Goal: Task Accomplishment & Management: Use online tool/utility

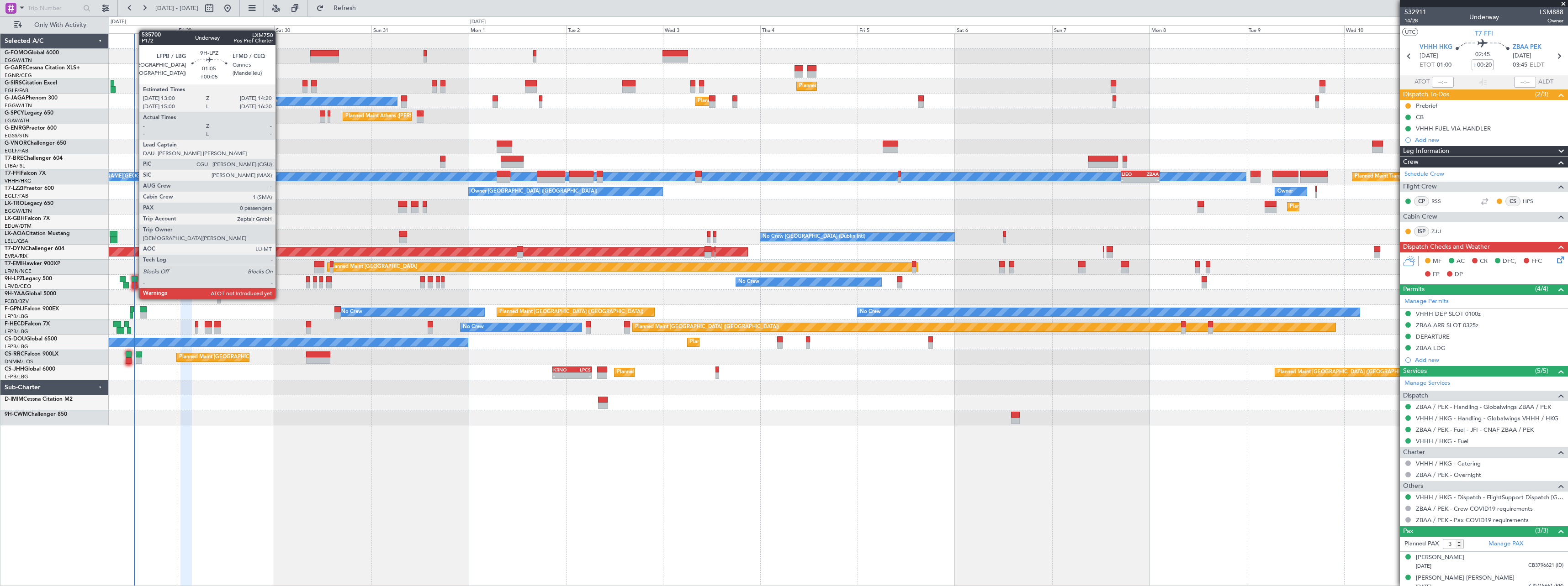
click at [134, 282] on div at bounding box center [134, 279] width 6 height 7
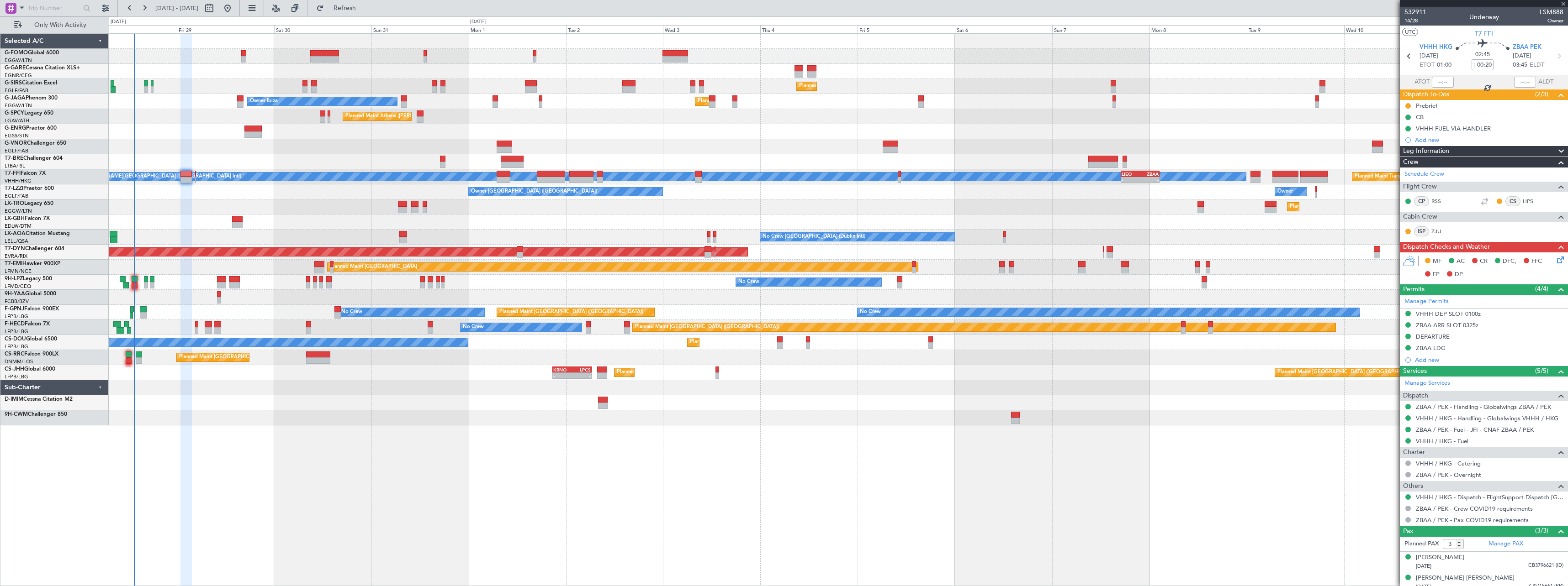
type input "+00:05"
type input "0"
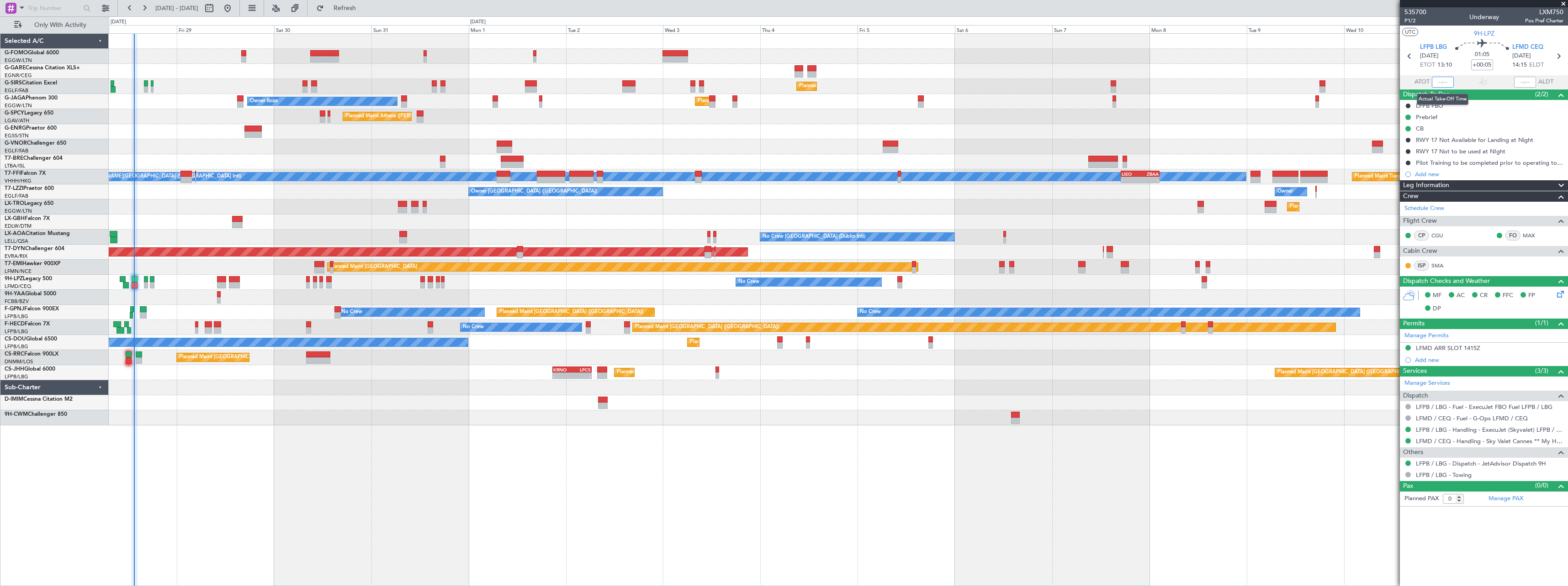
click at [1444, 83] on input "text" at bounding box center [1442, 83] width 22 height 11
type input "13:27"
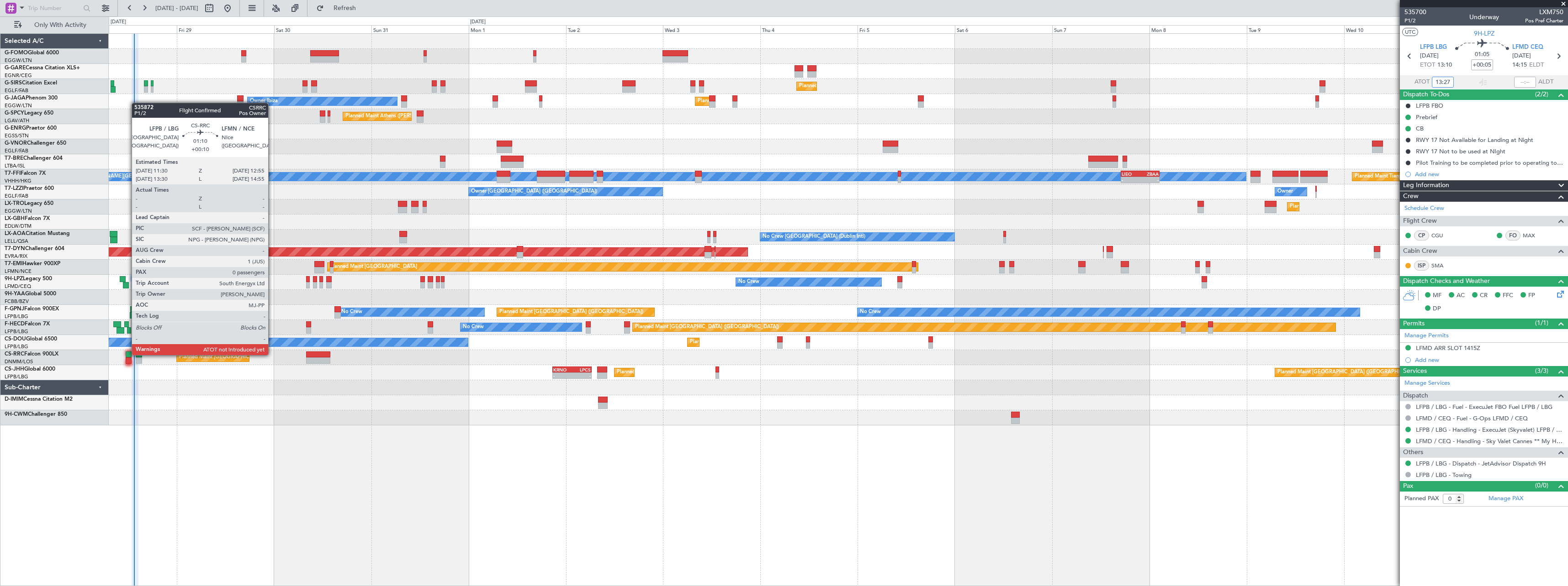
click at [127, 354] on div at bounding box center [129, 354] width 6 height 7
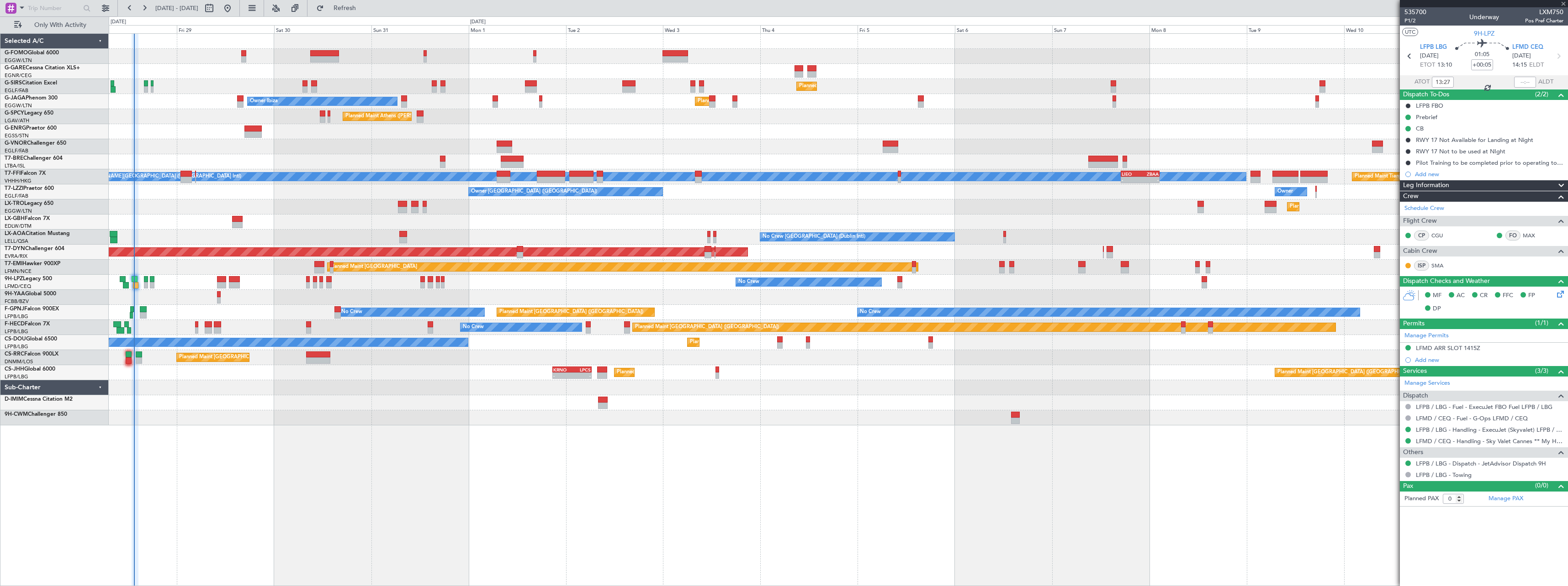
type input "+00:10"
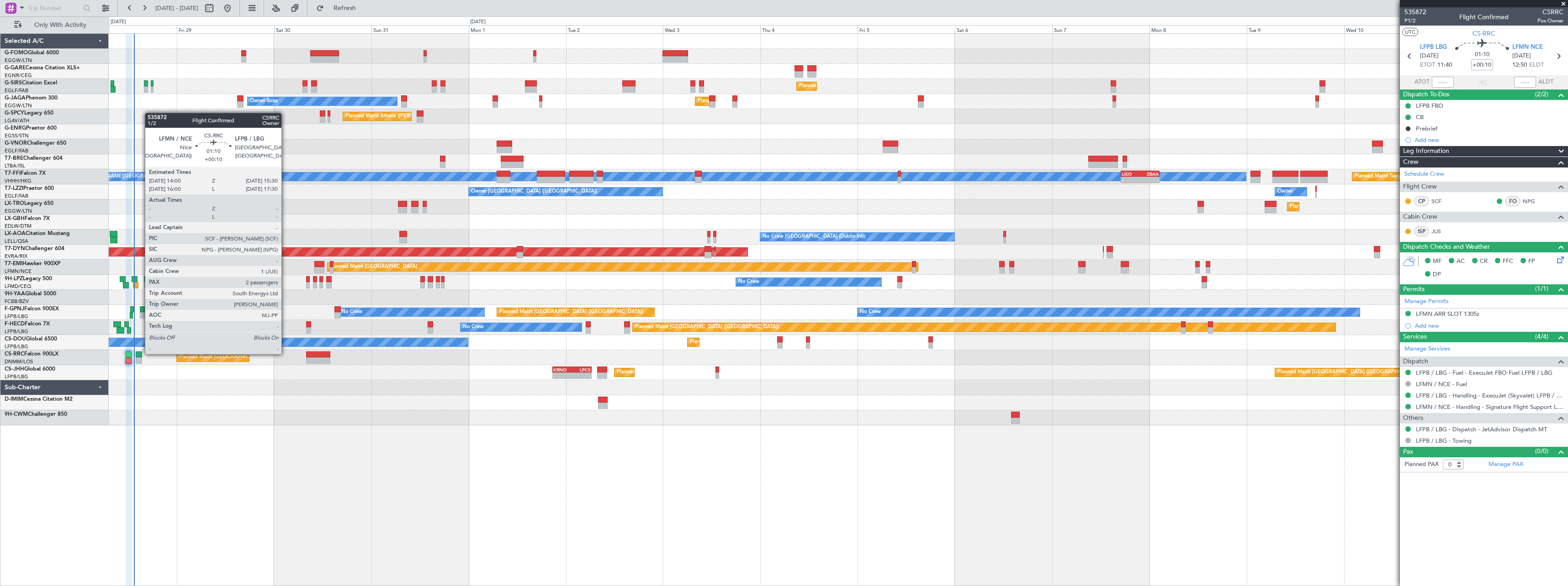
click at [140, 353] on div at bounding box center [138, 354] width 7 height 7
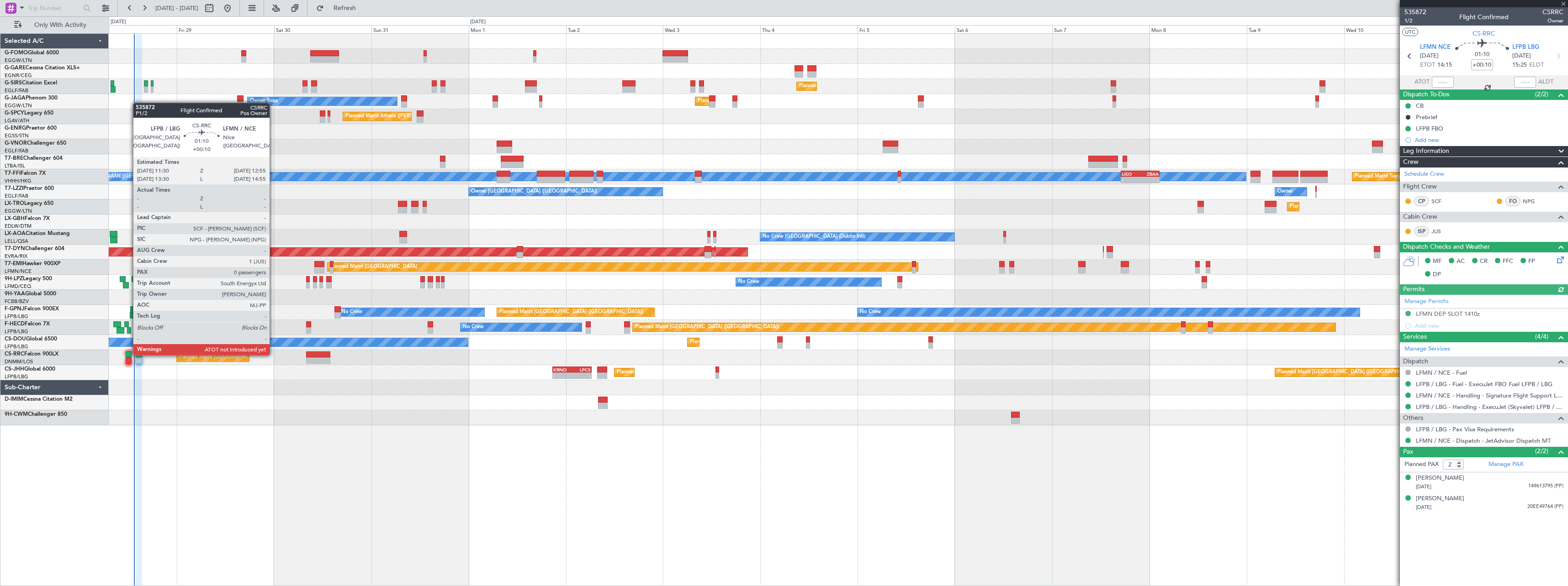
click at [129, 354] on div at bounding box center [129, 354] width 6 height 7
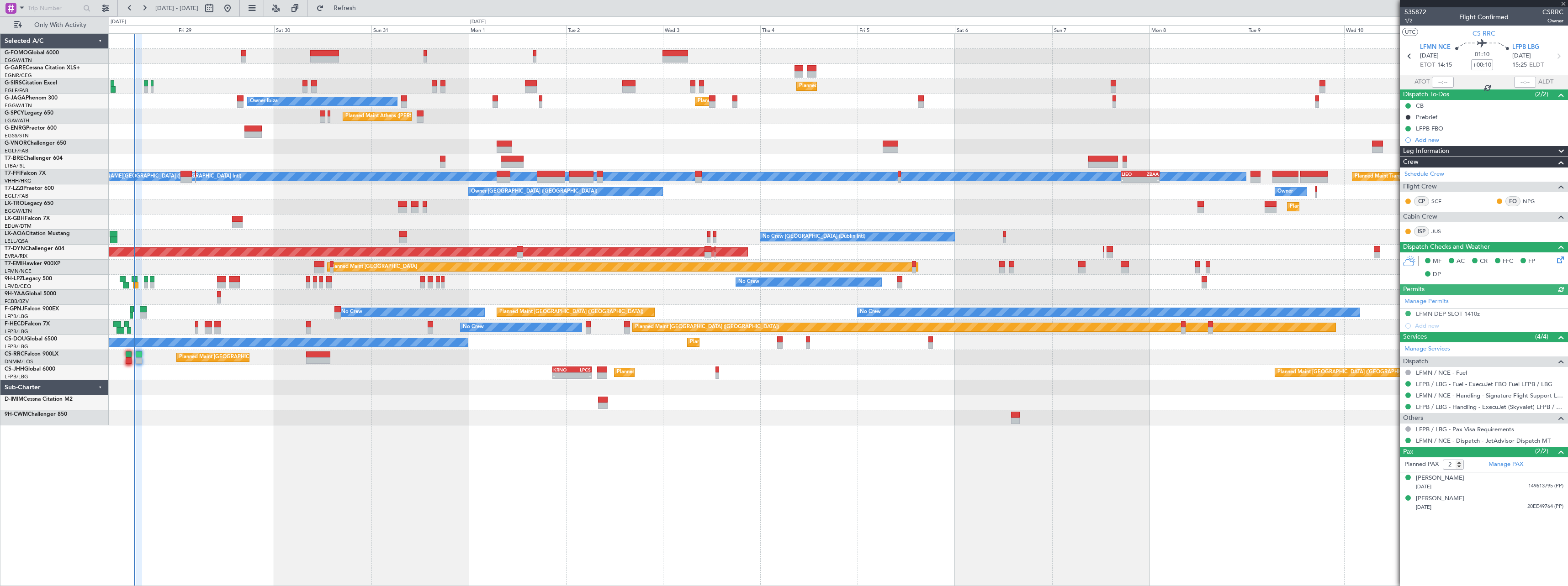
type input "0"
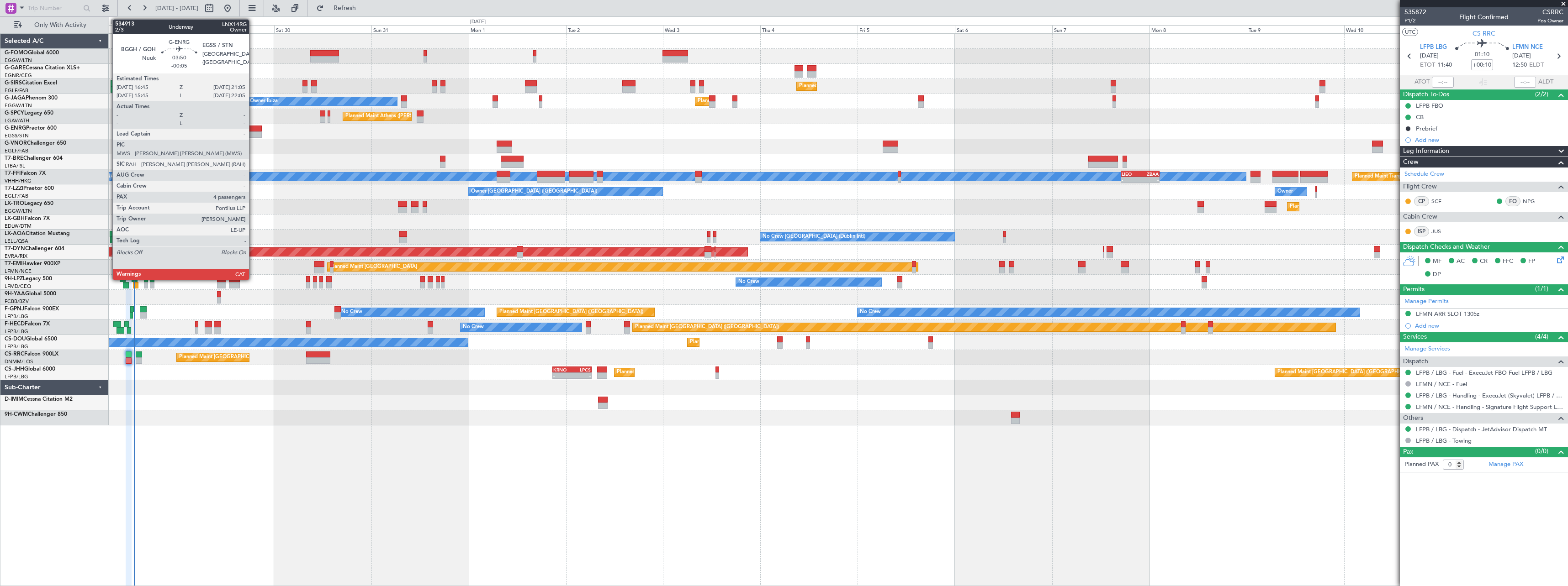
click at [253, 126] on div at bounding box center [253, 129] width 18 height 7
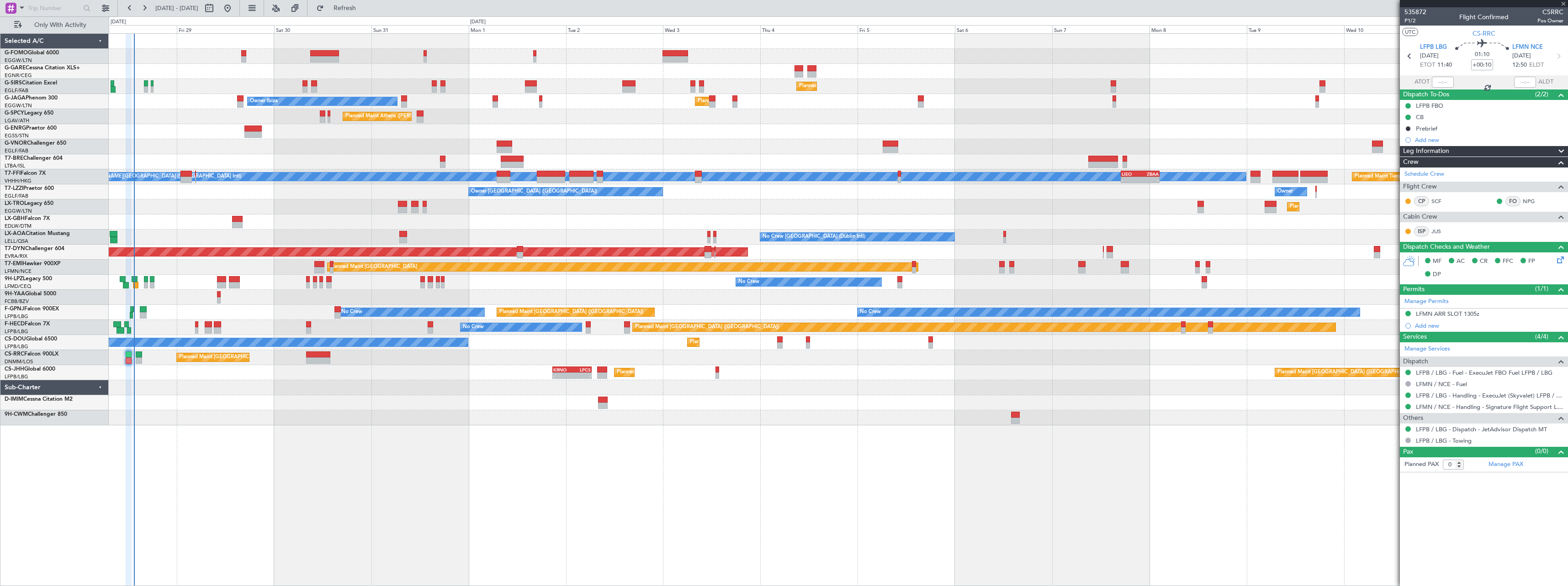
type input "-00:05"
type input "4"
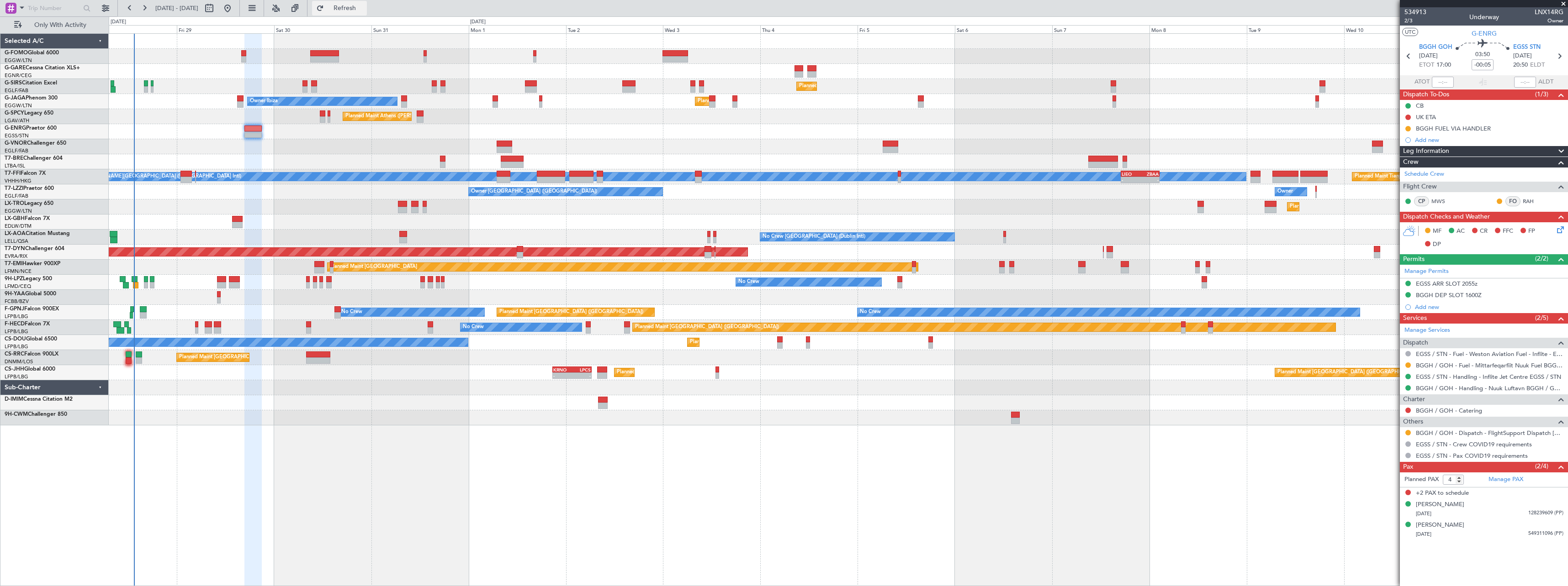
click at [365, 11] on span "Refresh" at bounding box center [345, 8] width 39 height 7
click at [365, 9] on span "Refresh" at bounding box center [345, 8] width 39 height 7
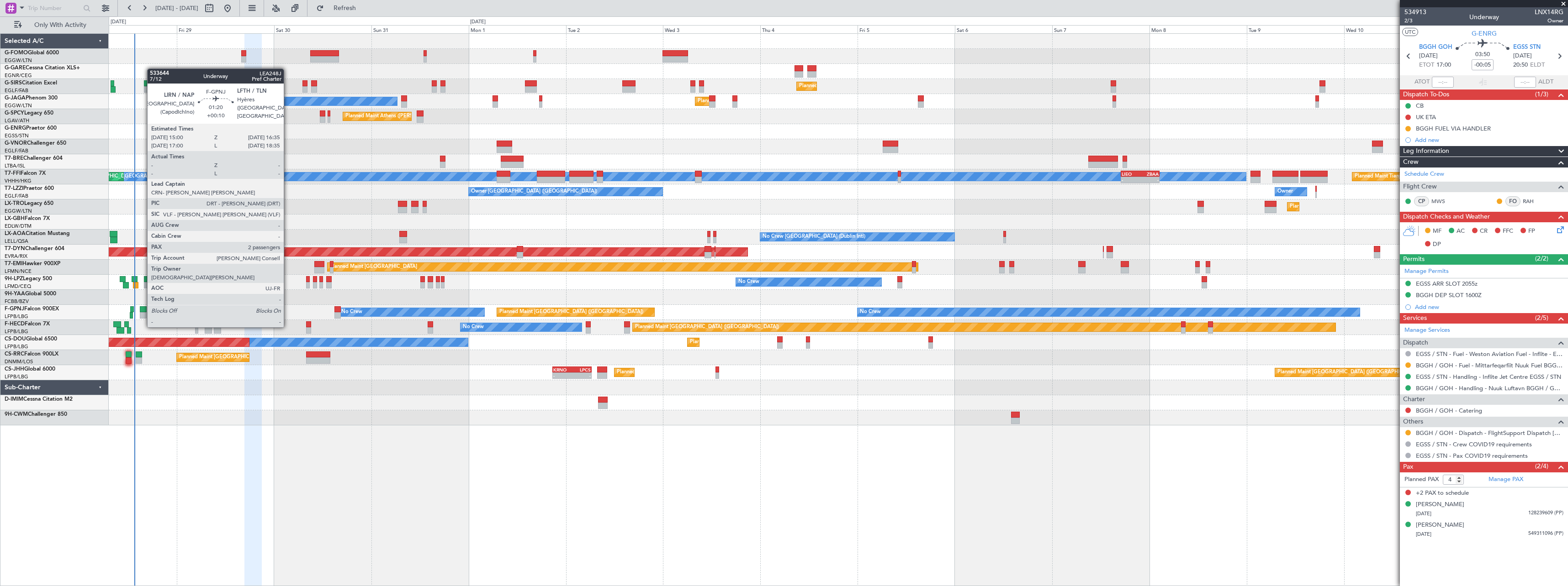
click at [143, 309] on div at bounding box center [143, 309] width 7 height 7
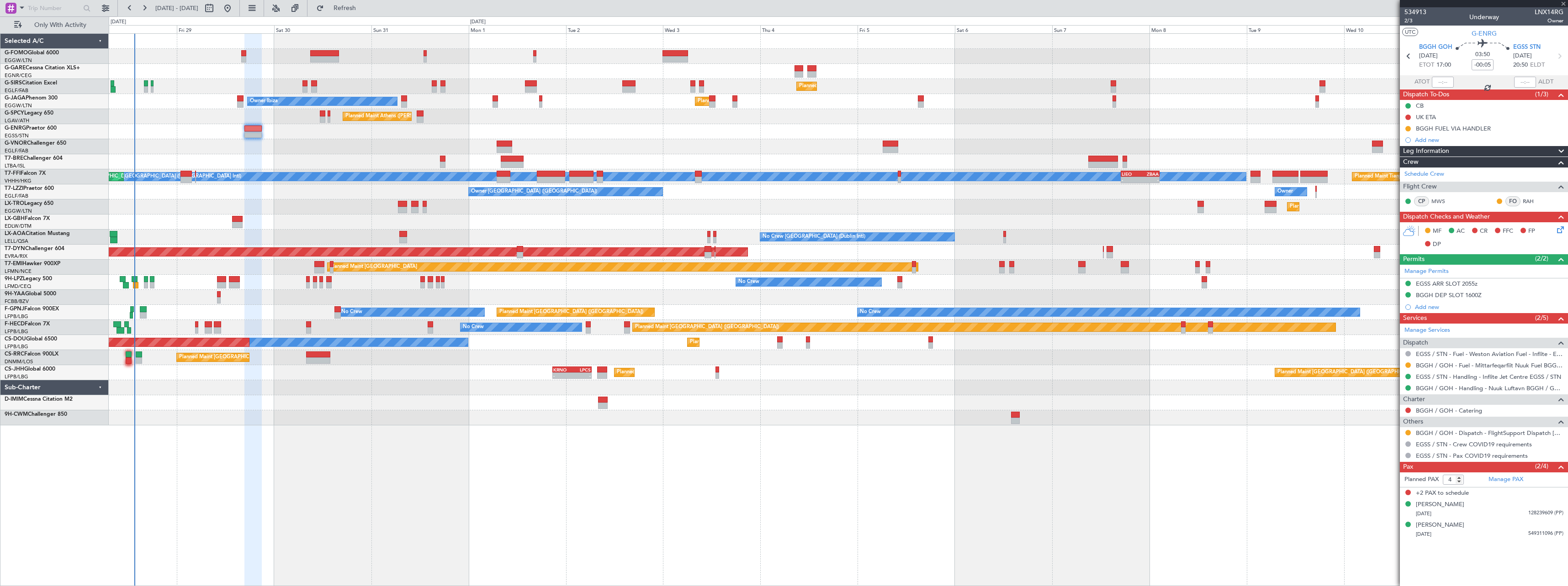
type input "+00:10"
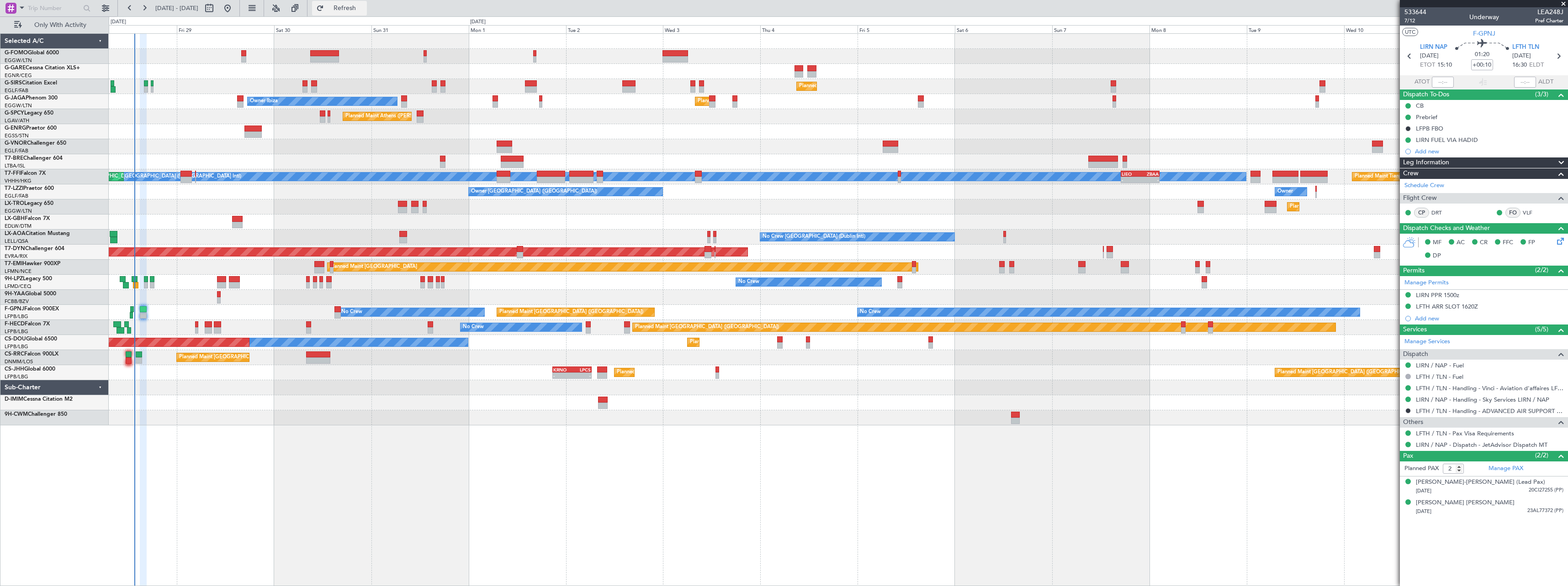
click at [365, 9] on span "Refresh" at bounding box center [345, 8] width 39 height 7
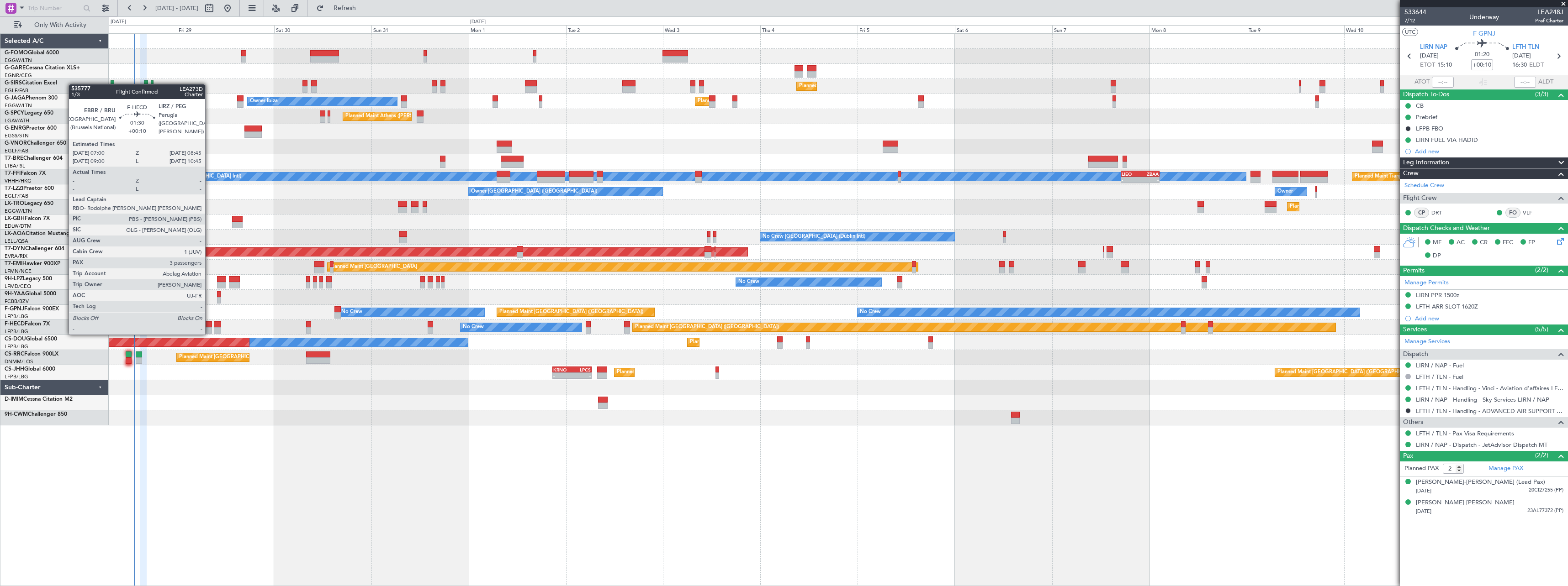
click at [210, 326] on div at bounding box center [209, 324] width 8 height 7
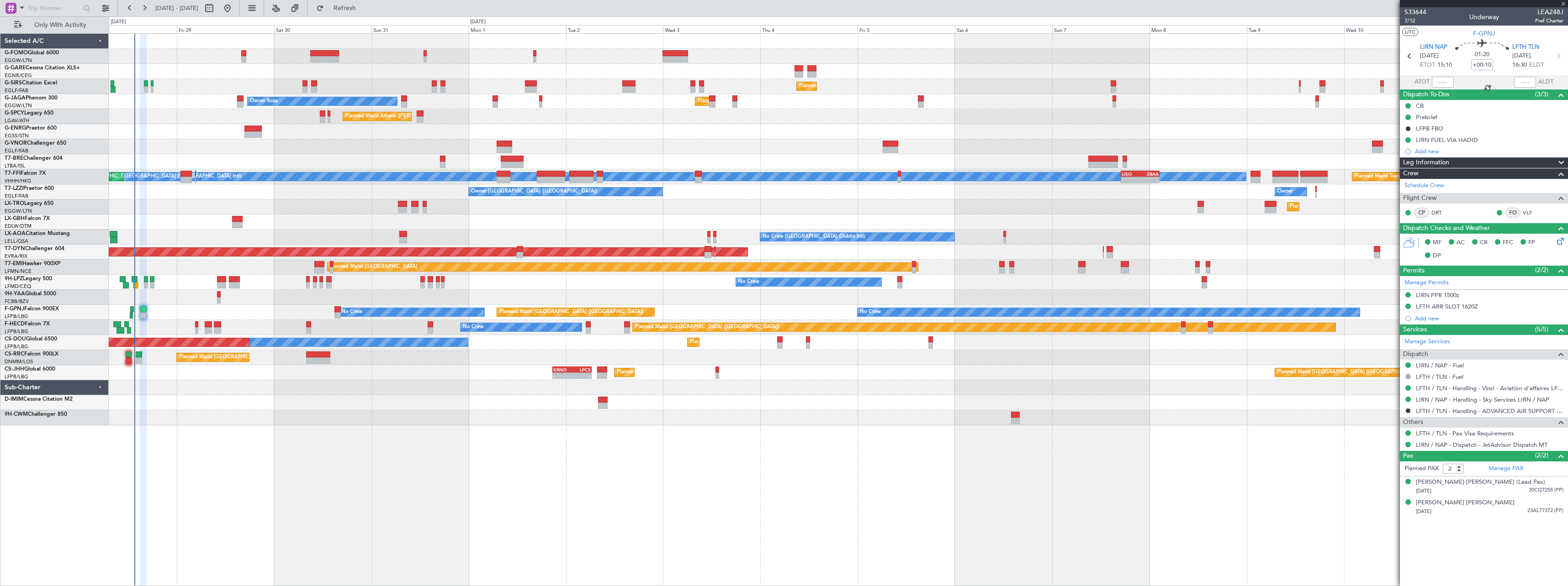
type input "3"
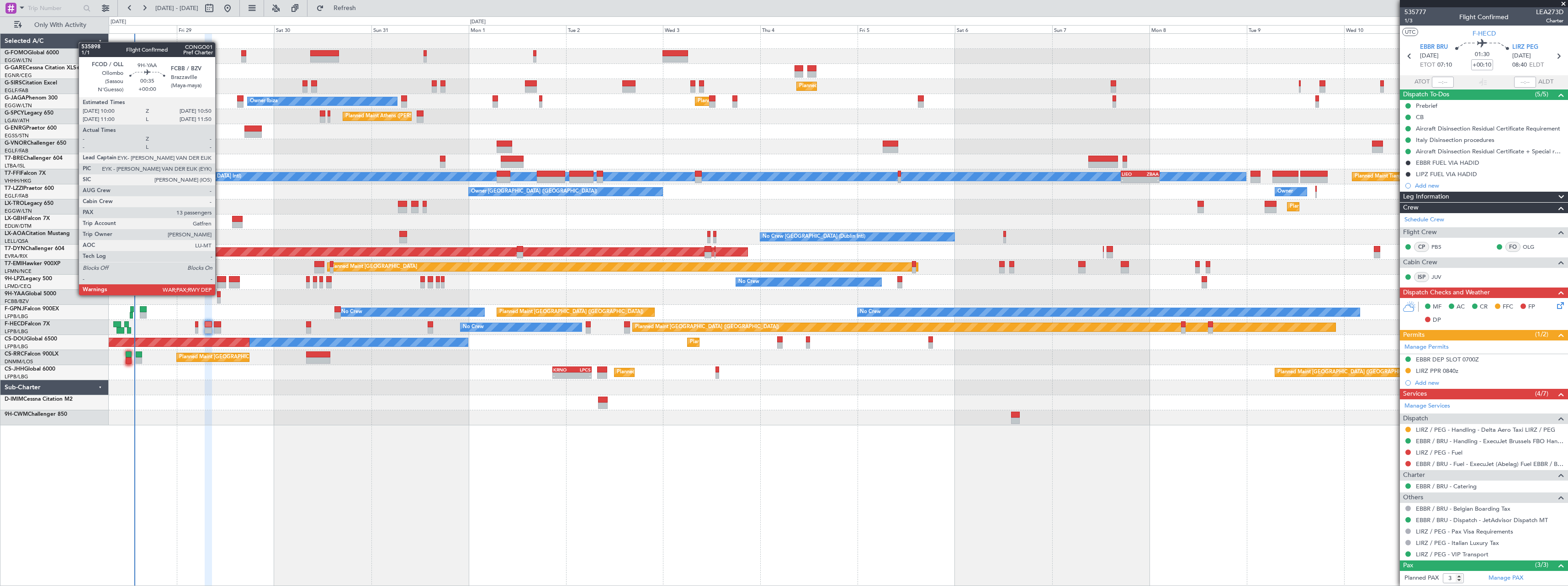
click at [219, 295] on div at bounding box center [219, 294] width 4 height 7
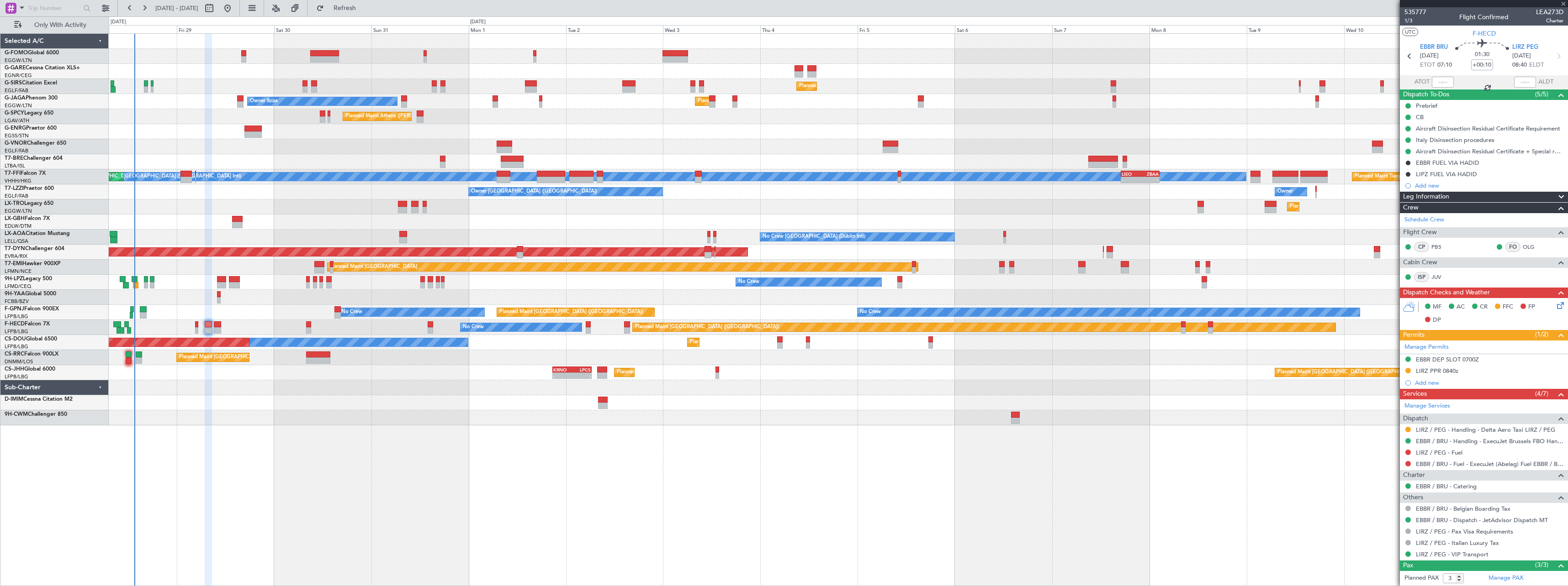
type input "13"
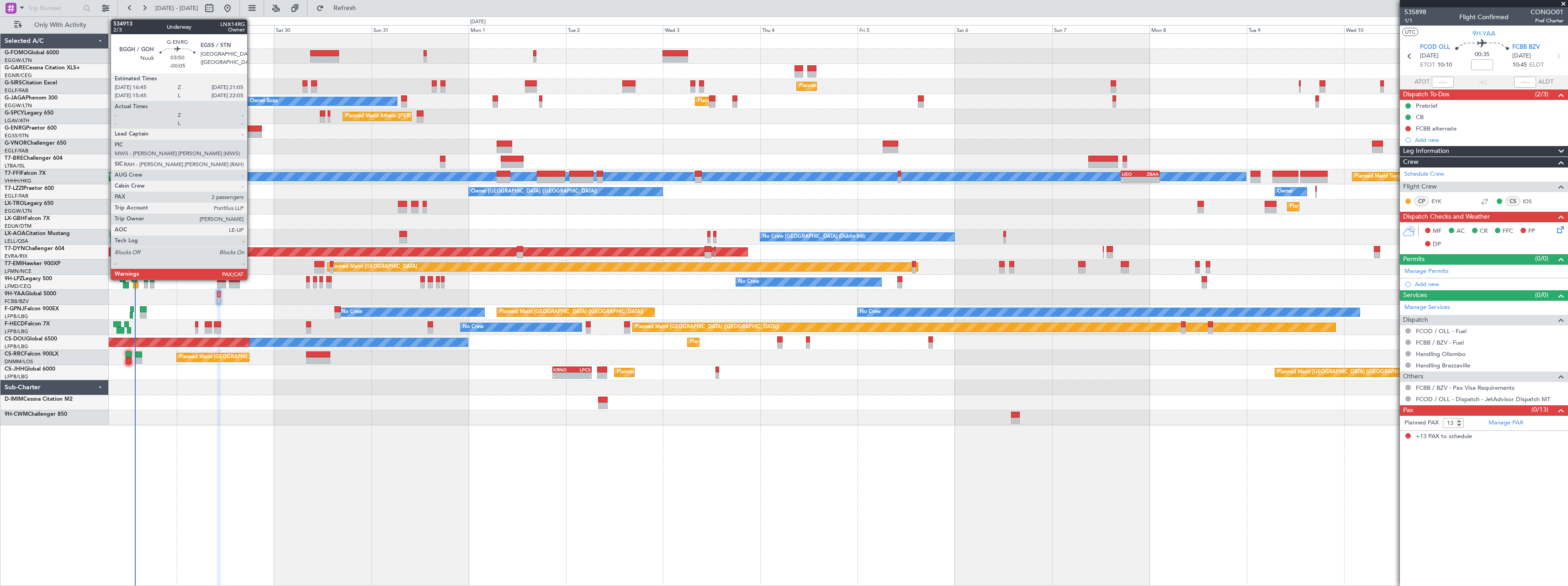
click at [251, 133] on div at bounding box center [253, 134] width 18 height 7
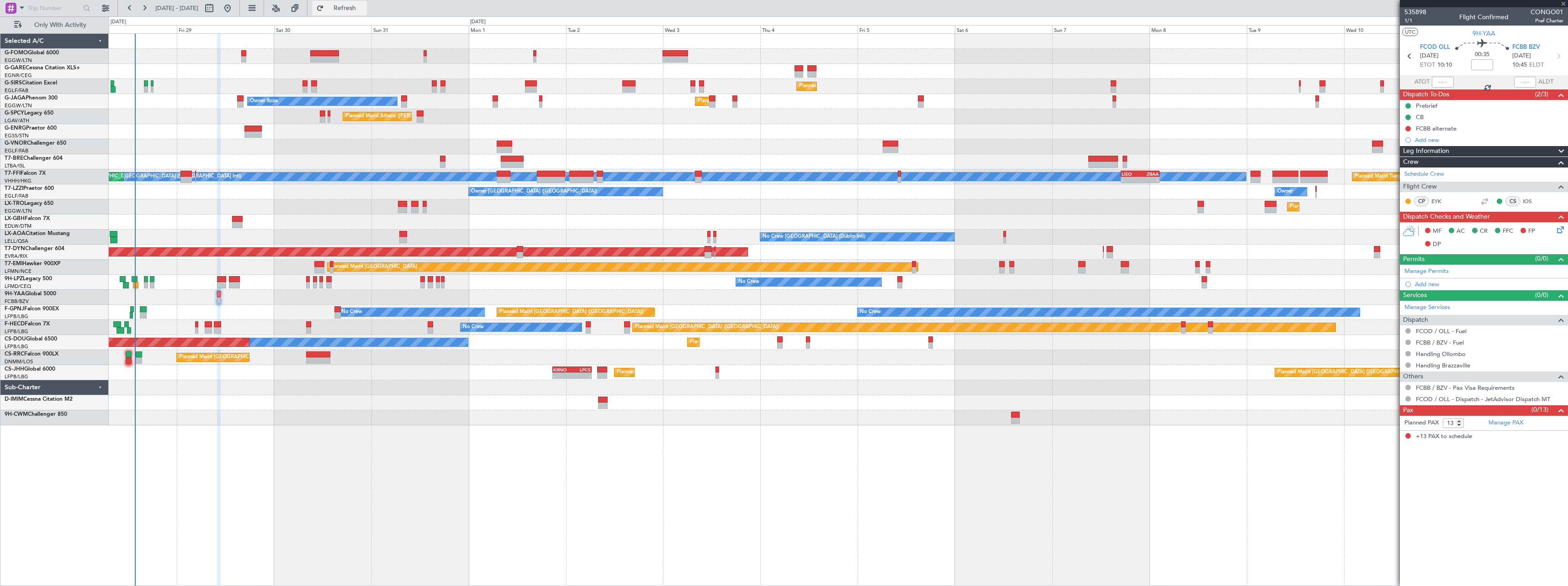
type input "-00:05"
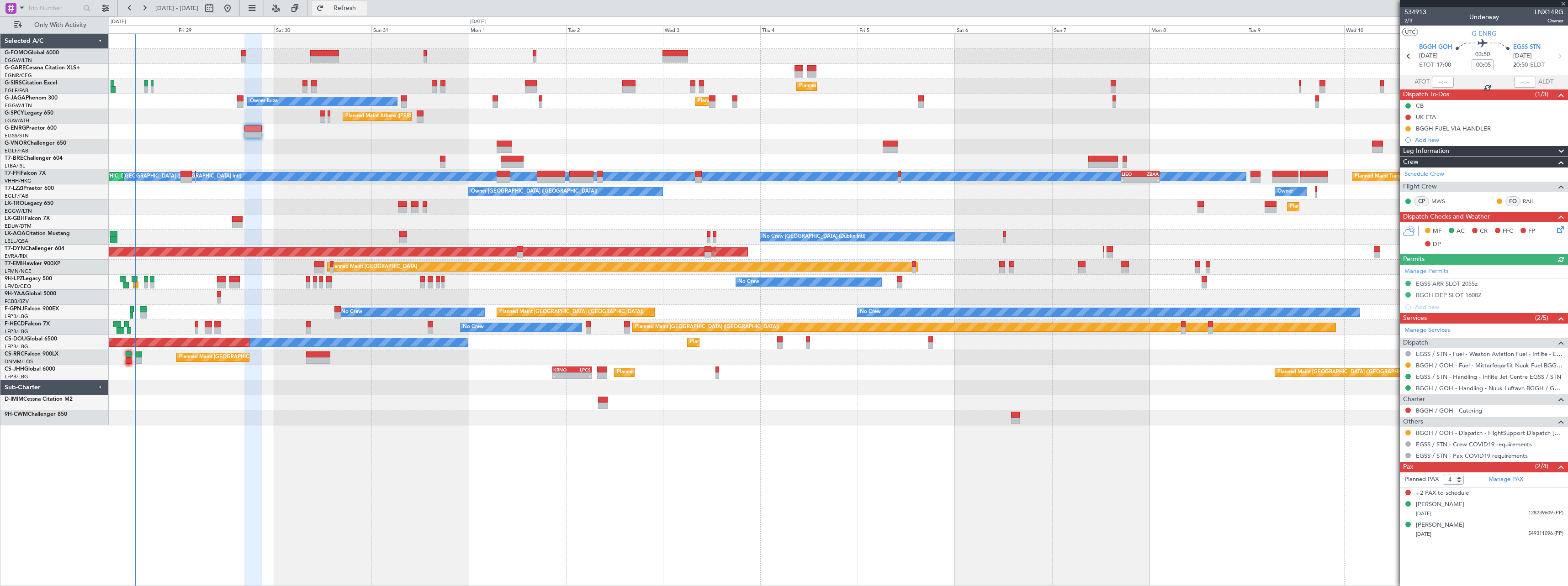
click at [365, 10] on span "Refresh" at bounding box center [345, 8] width 39 height 7
click at [365, 9] on span "Refresh" at bounding box center [345, 8] width 39 height 7
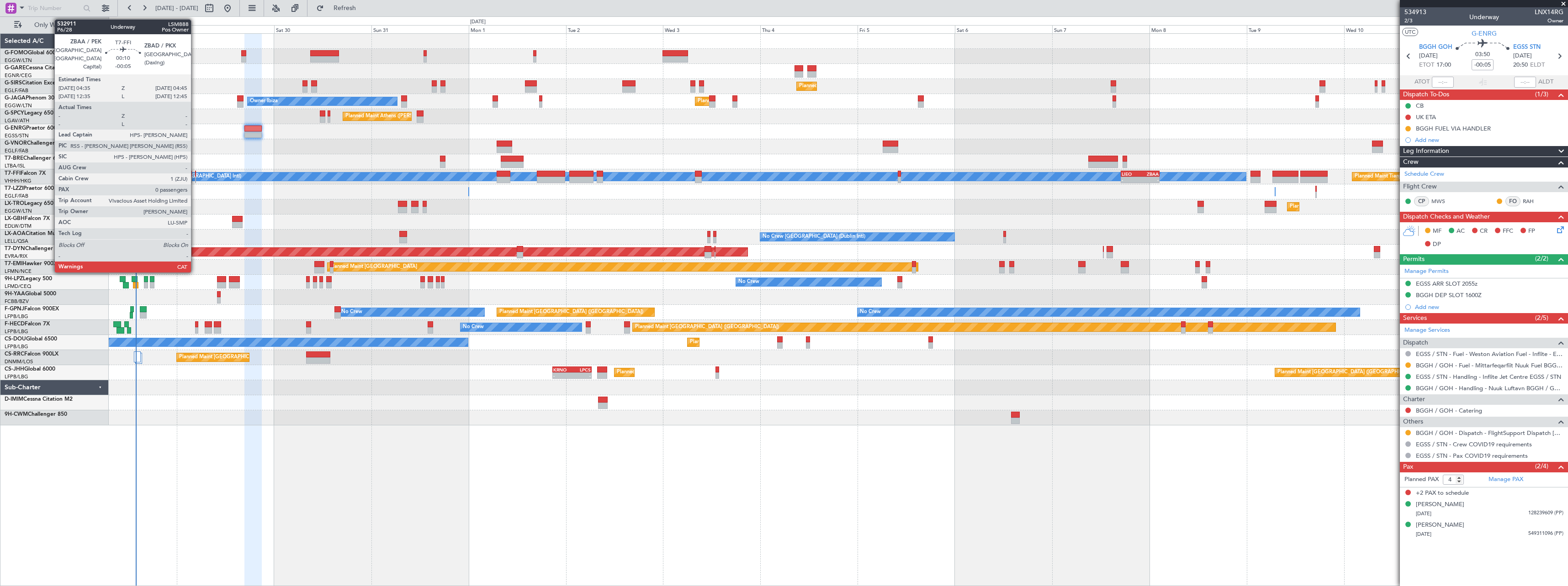
click at [195, 175] on div at bounding box center [195, 174] width 1 height 7
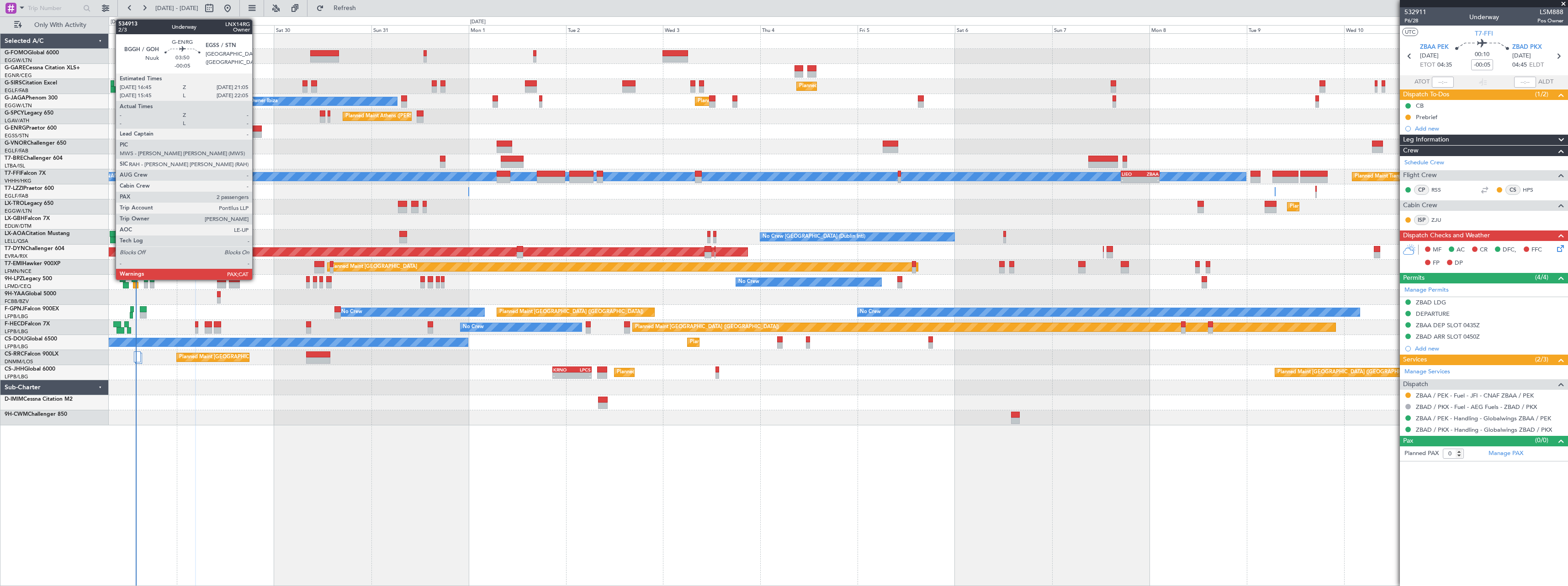
click at [256, 131] on div at bounding box center [253, 129] width 18 height 7
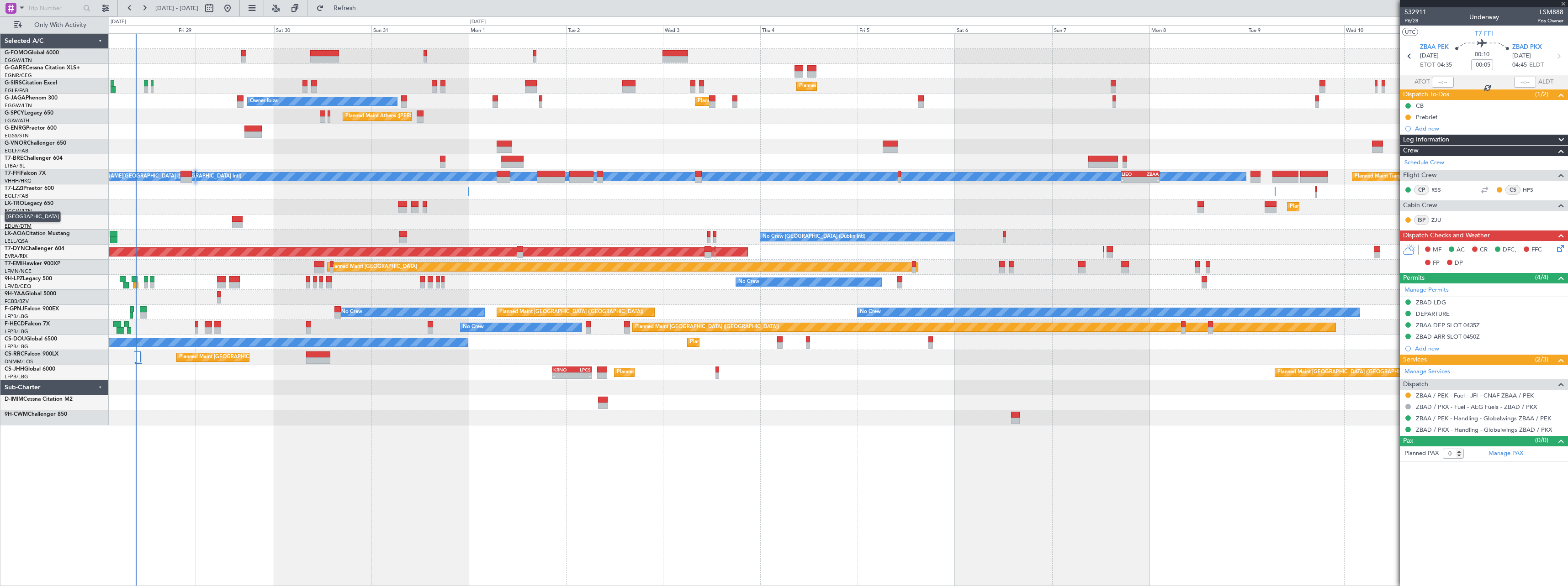
type input "4"
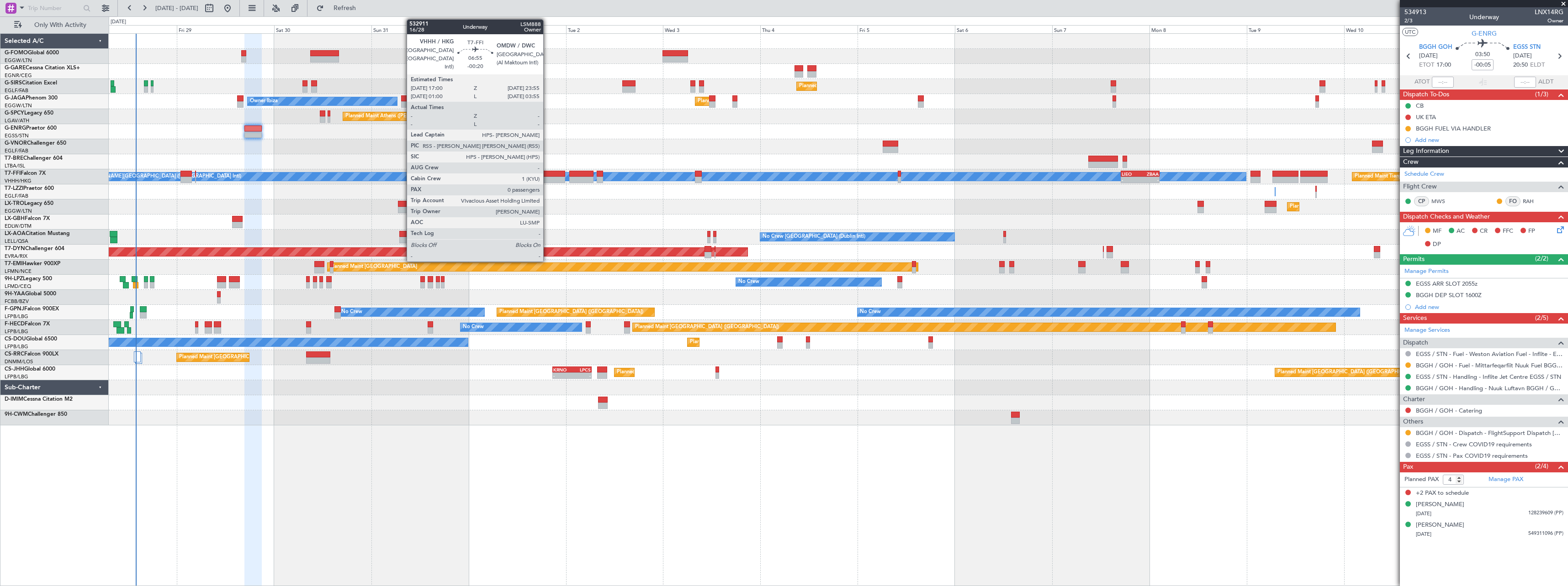
click at [547, 178] on div at bounding box center [551, 179] width 28 height 7
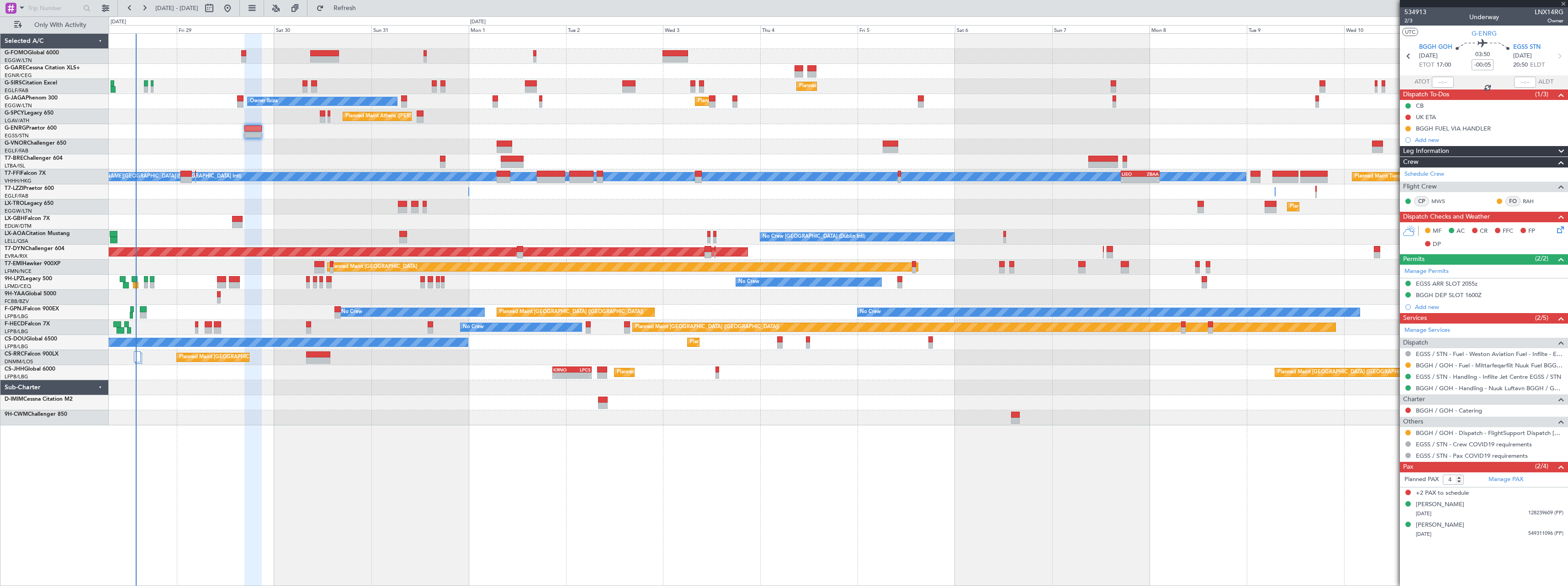
type input "-00:20"
type input "0"
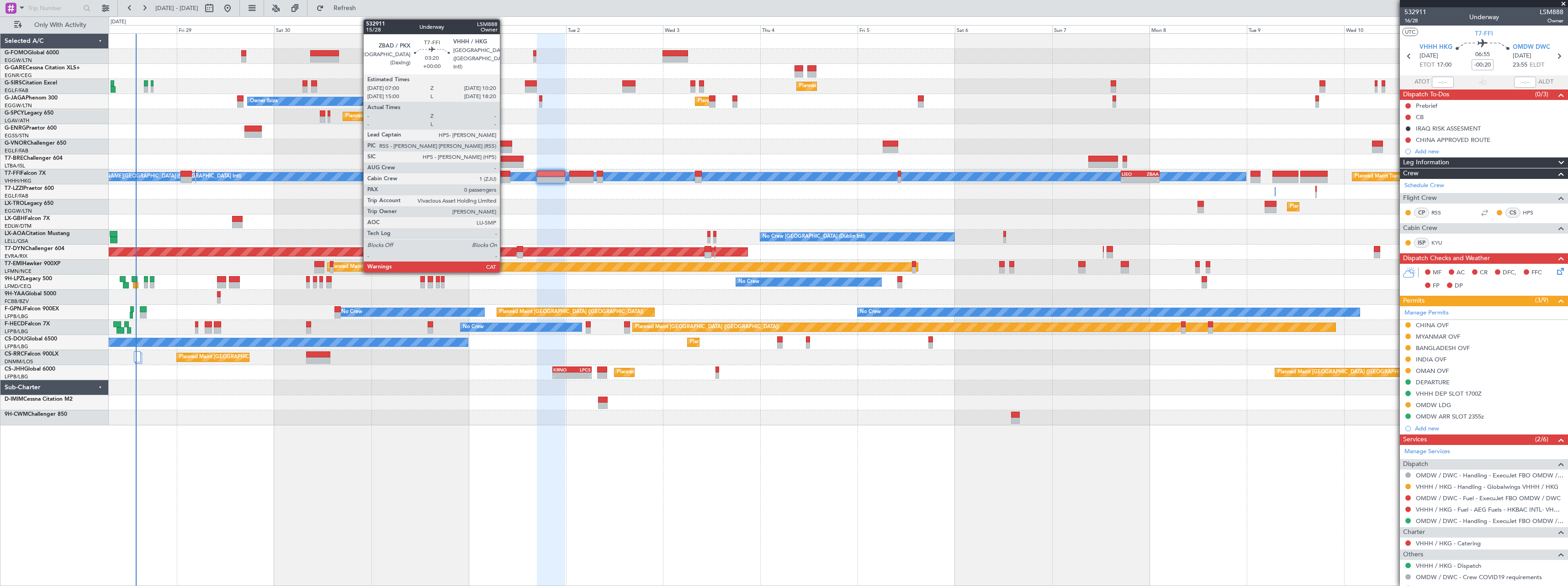
click at [504, 176] on div at bounding box center [503, 174] width 14 height 7
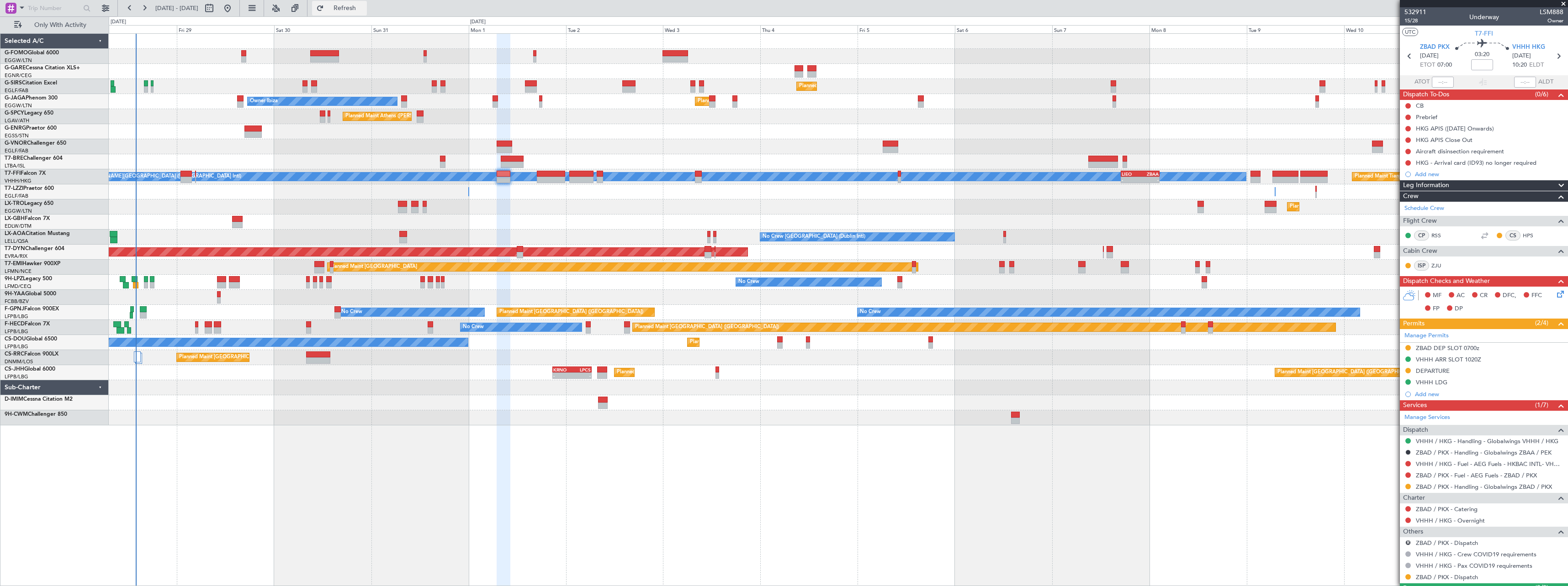
click at [365, 6] on span "Refresh" at bounding box center [345, 8] width 39 height 7
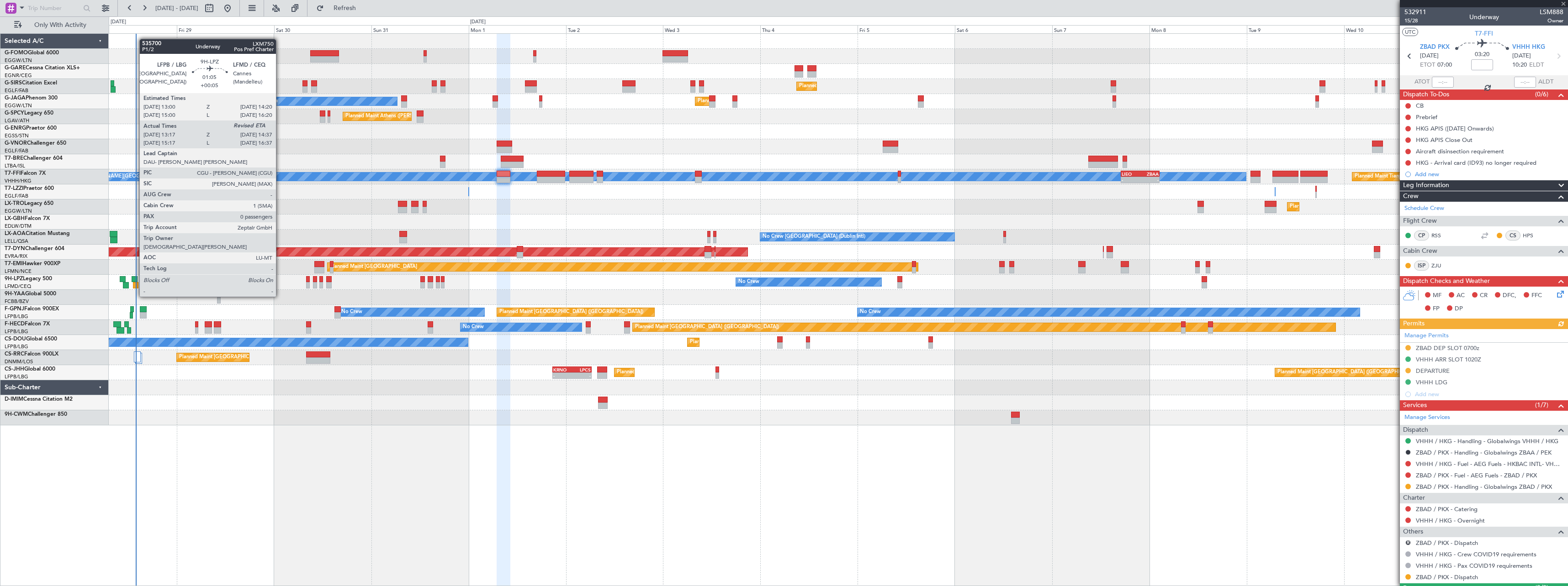
click at [134, 280] on div at bounding box center [134, 279] width 6 height 7
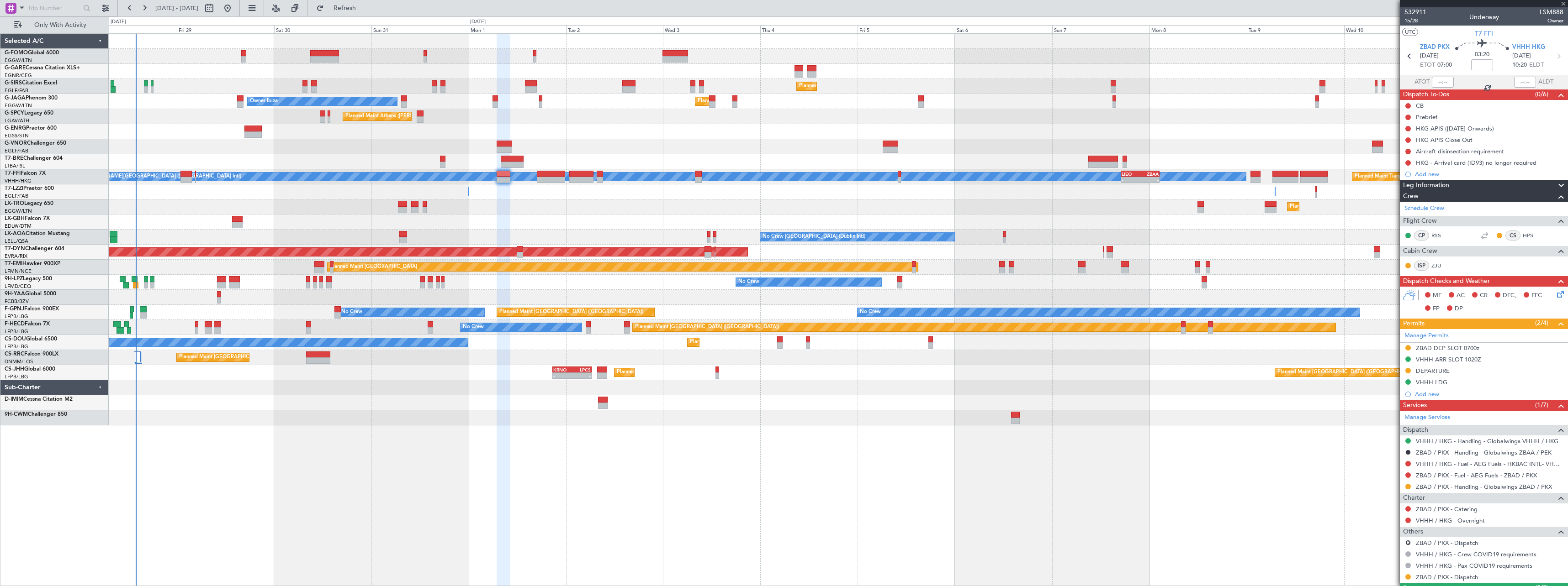
type input "+00:05"
type input "13:27"
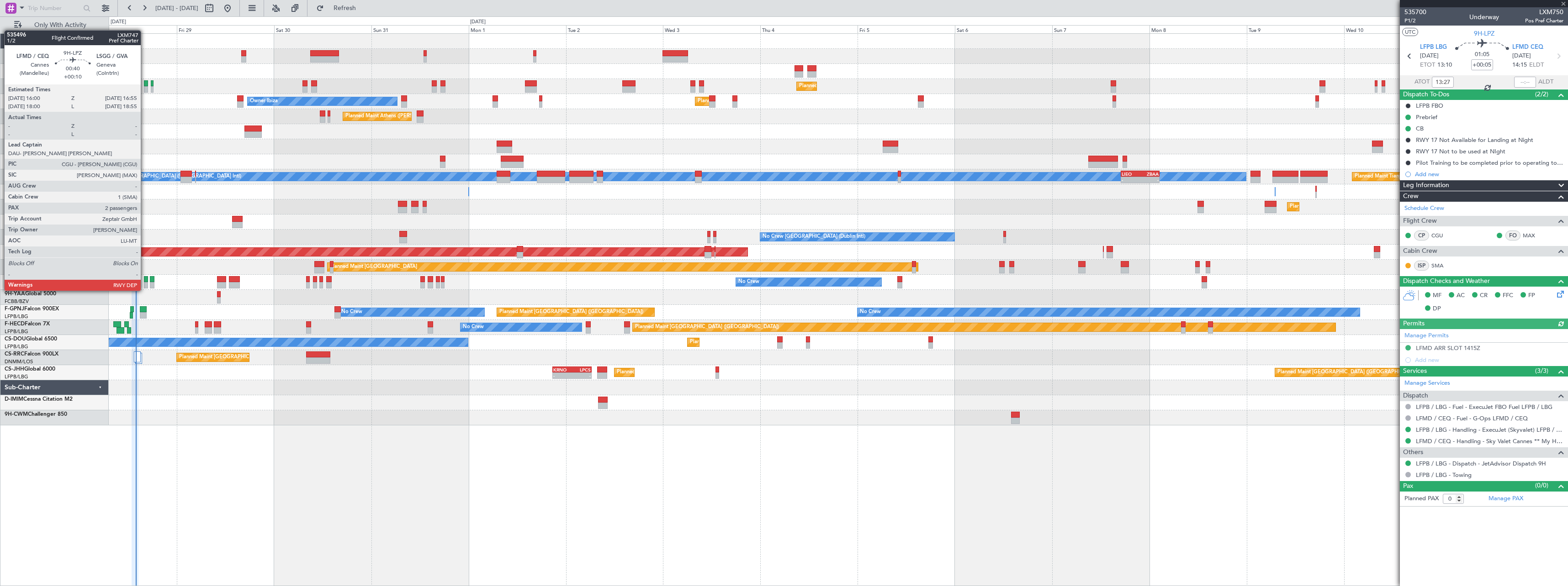
click at [145, 282] on div at bounding box center [146, 279] width 4 height 7
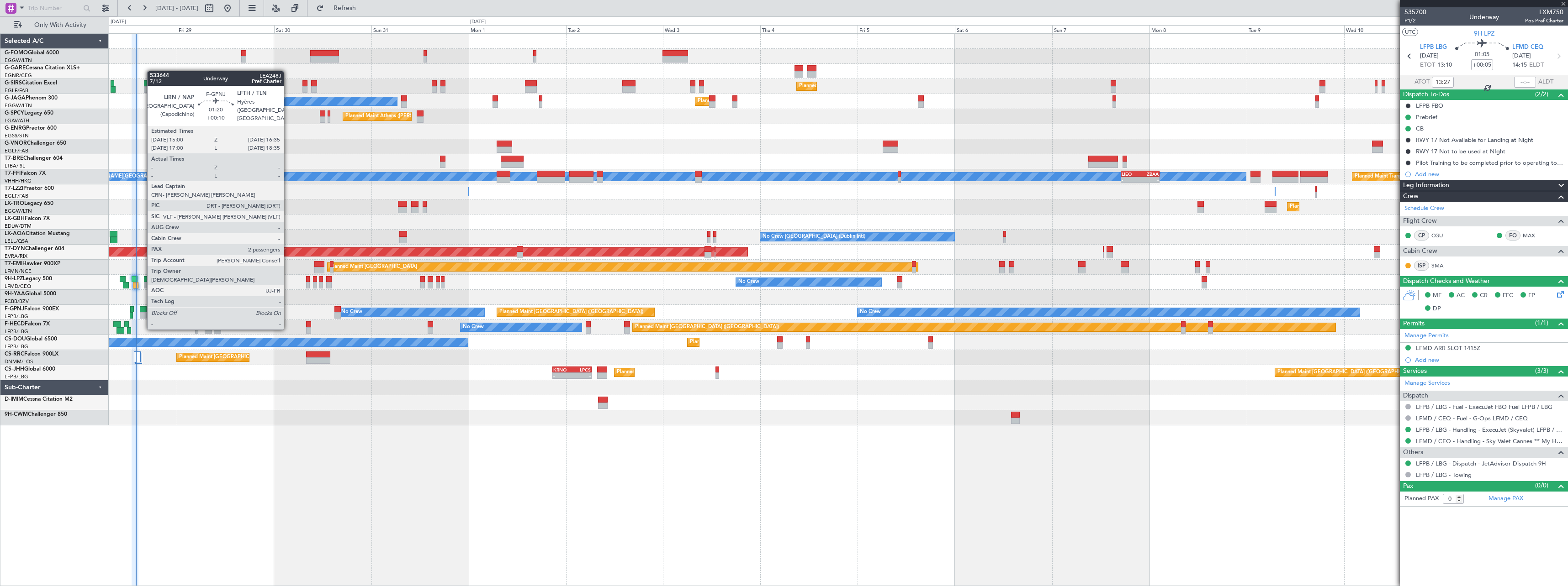
type input "+00:10"
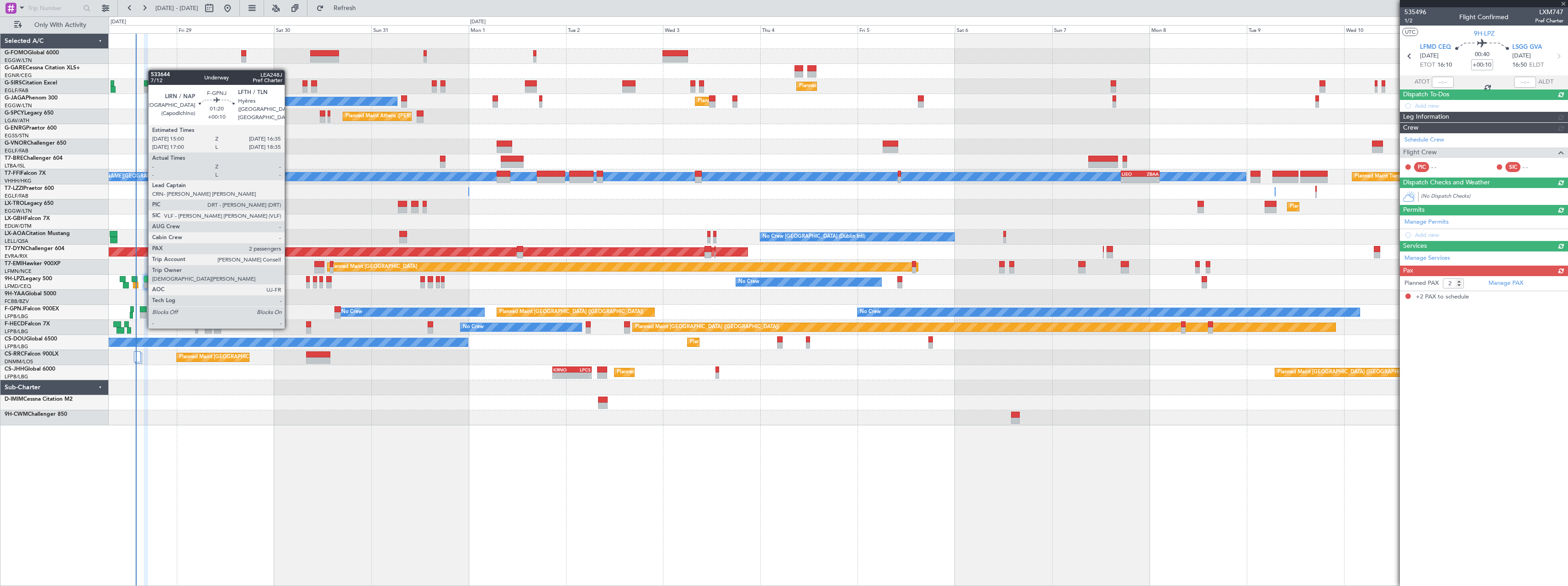
click at [144, 311] on div at bounding box center [143, 309] width 7 height 7
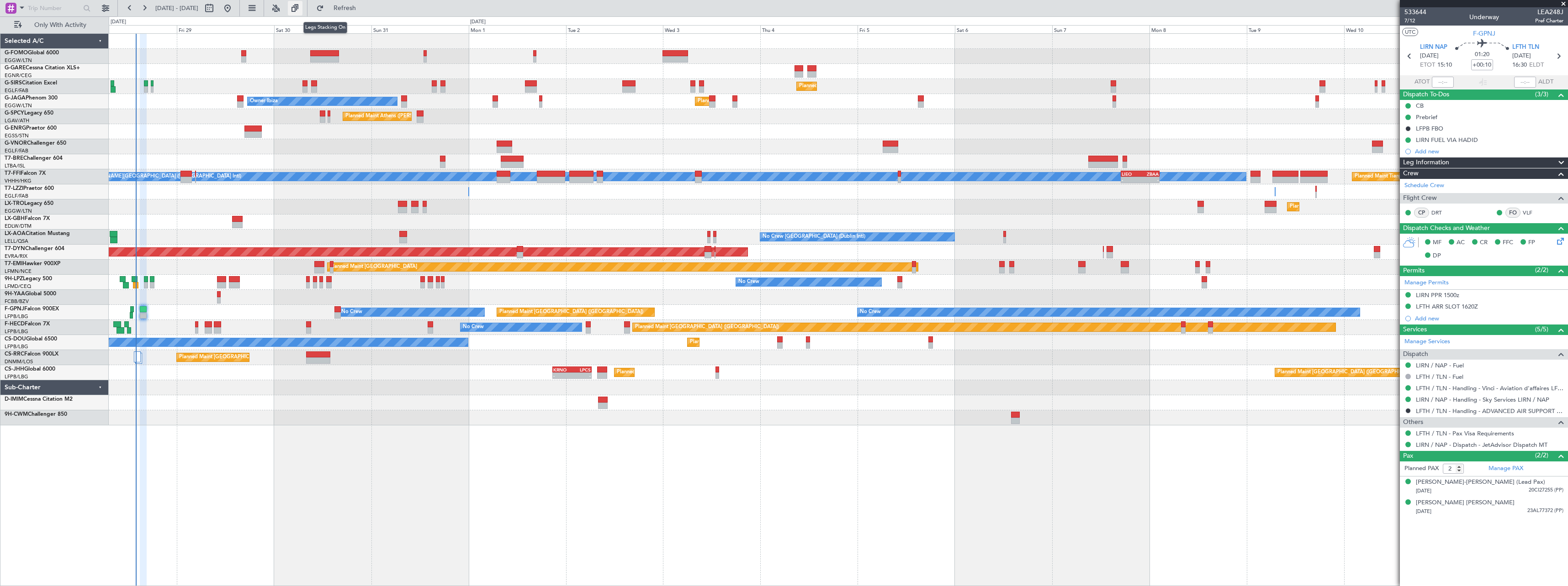
click at [303, 8] on button at bounding box center [295, 8] width 15 height 15
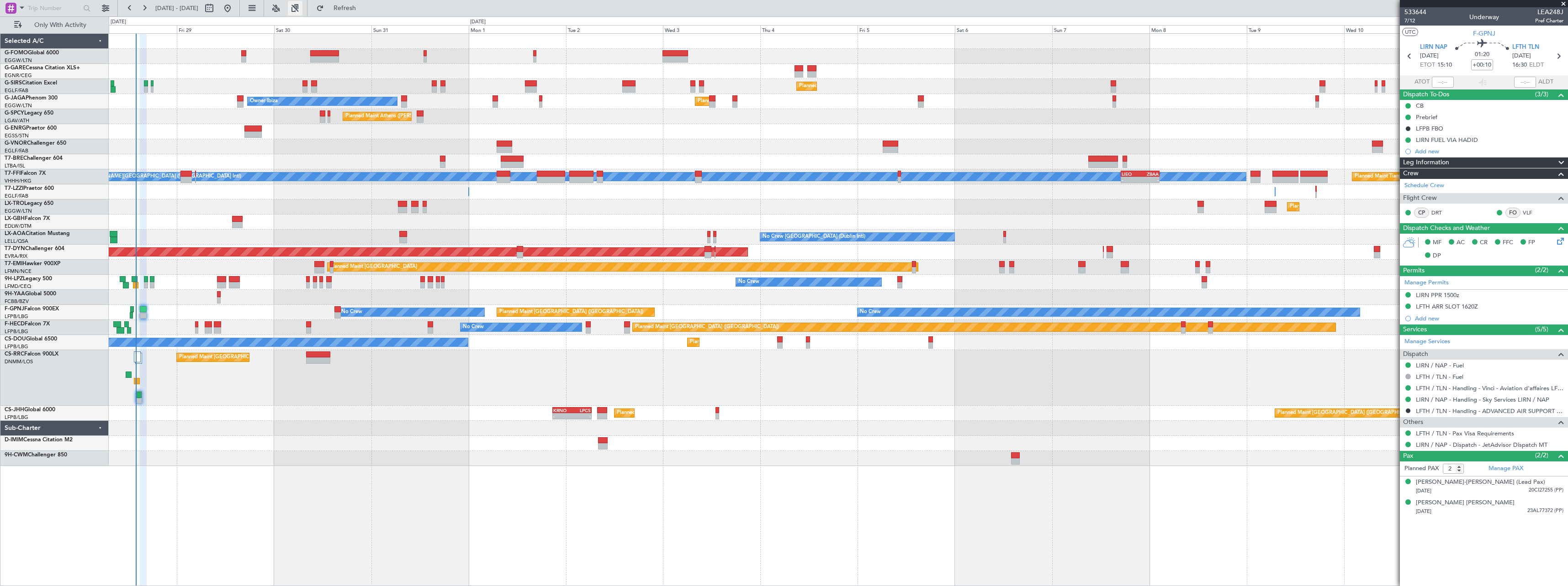
click at [303, 8] on button at bounding box center [295, 8] width 15 height 15
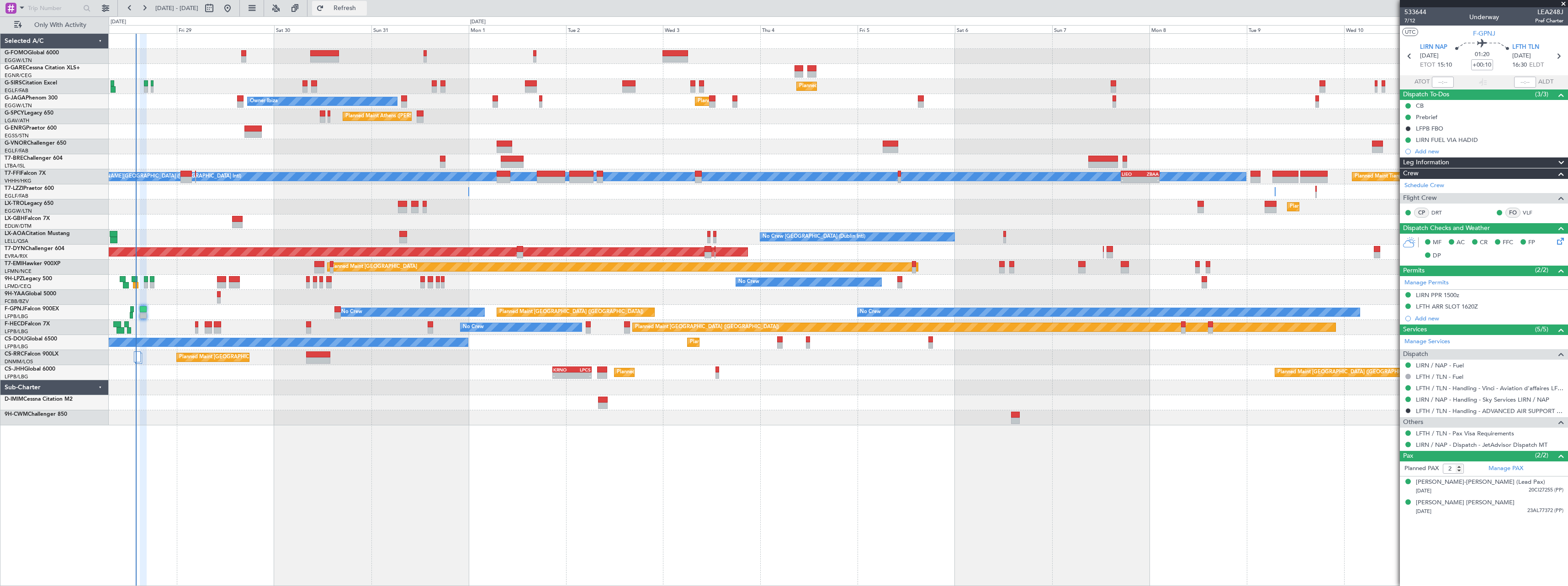
click at [365, 6] on span "Refresh" at bounding box center [345, 8] width 39 height 7
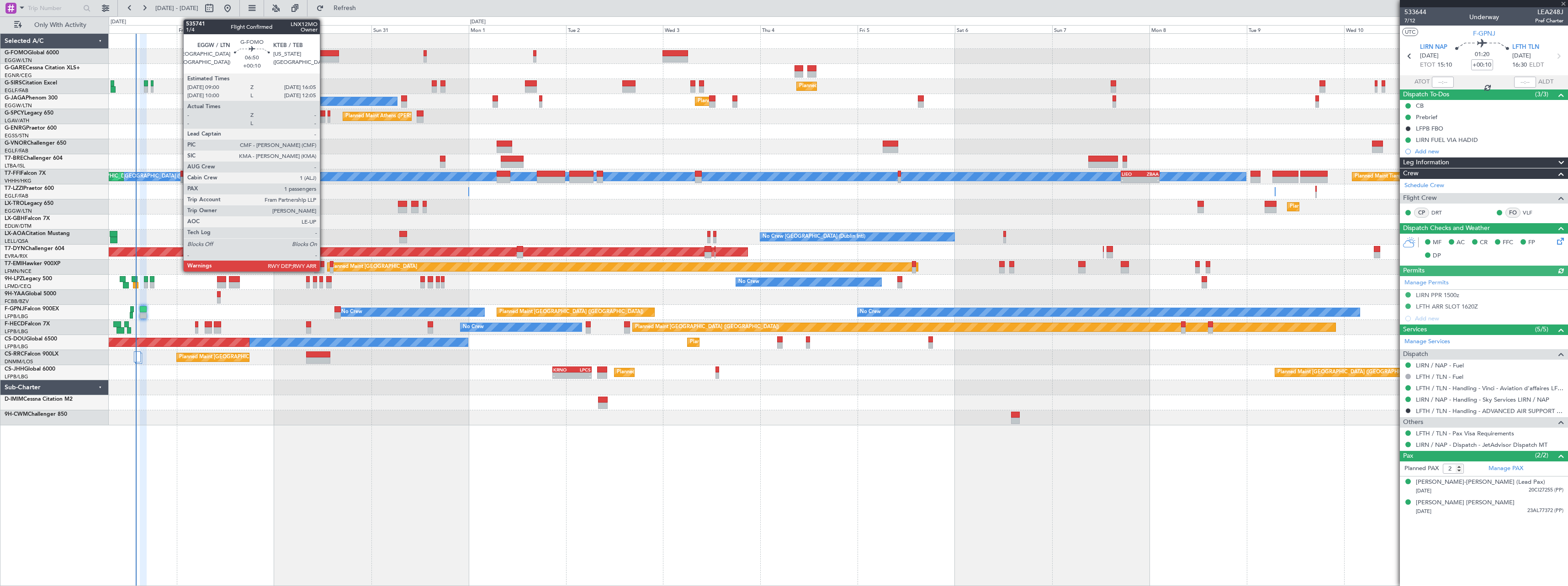
click at [324, 54] on div at bounding box center [324, 53] width 29 height 7
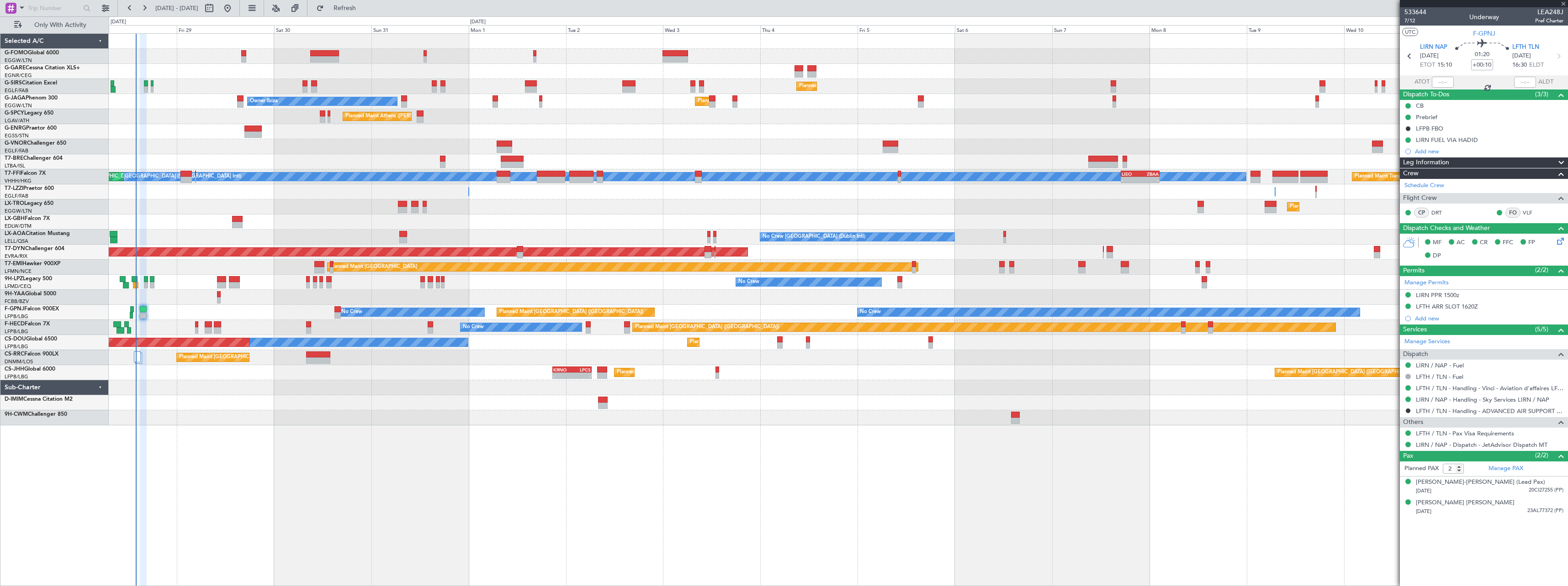
type input "1"
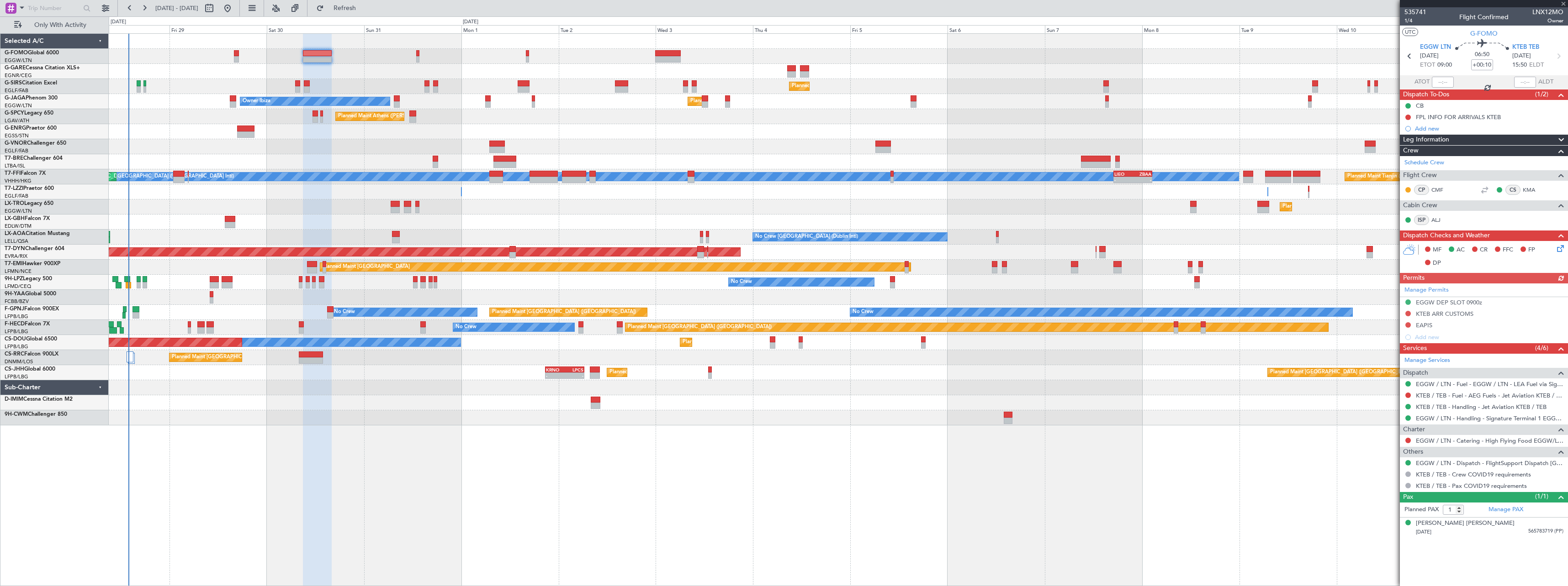
click at [380, 63] on div at bounding box center [838, 56] width 1458 height 15
